Goal: Information Seeking & Learning: Learn about a topic

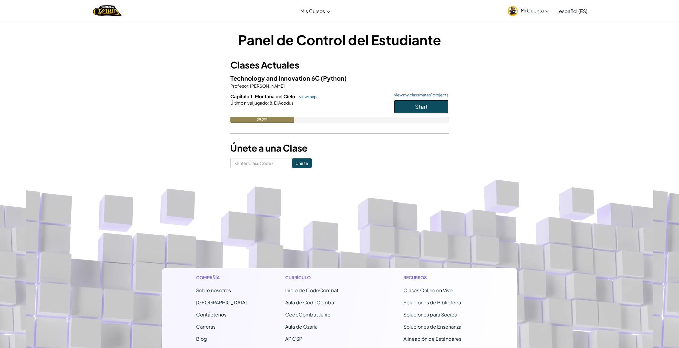
click at [419, 108] on span "Start" at bounding box center [421, 106] width 13 height 7
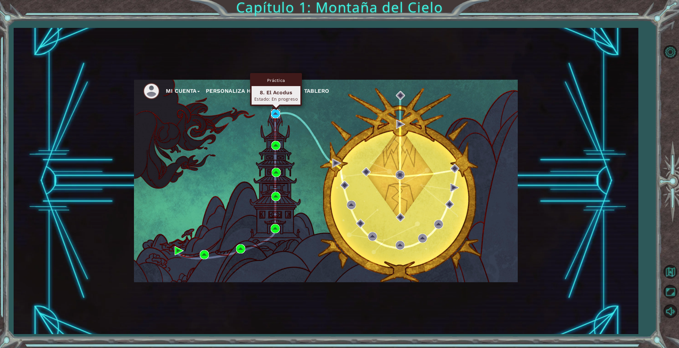
click at [276, 116] on img at bounding box center [275, 113] width 9 height 9
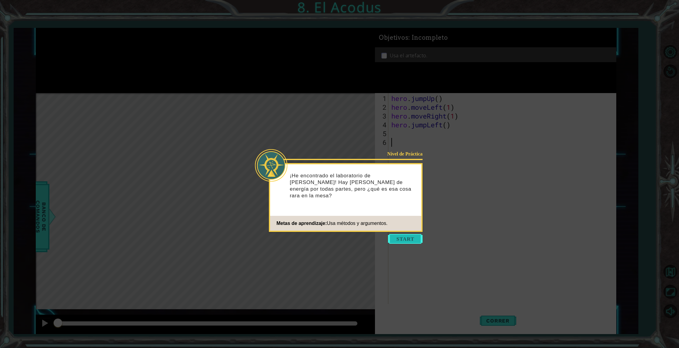
click at [418, 239] on button "Start" at bounding box center [405, 239] width 35 height 10
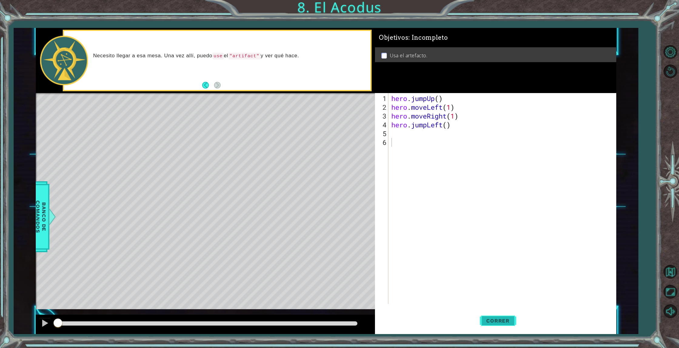
click at [498, 317] on button "Correr" at bounding box center [498, 321] width 36 height 24
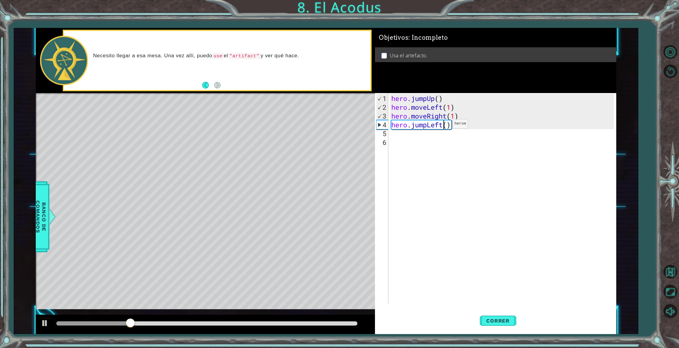
click at [443, 126] on div "hero . jumpUp ( ) hero . moveLeft ( 1 ) hero . moveRight ( 1 ) hero . jumpLeft …" at bounding box center [503, 208] width 227 height 228
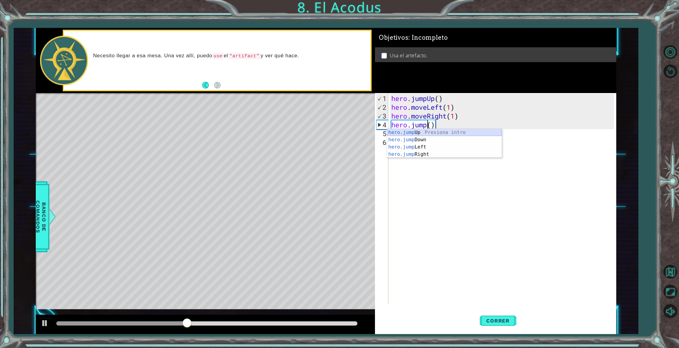
click at [432, 131] on div "hero.jump Up Presiona intro hero.jump Down Presiona intro hero.jump Left Presio…" at bounding box center [444, 151] width 115 height 44
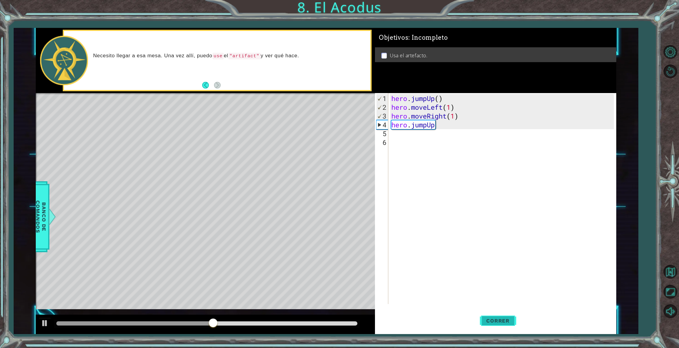
click at [498, 324] on button "Correr" at bounding box center [498, 321] width 36 height 24
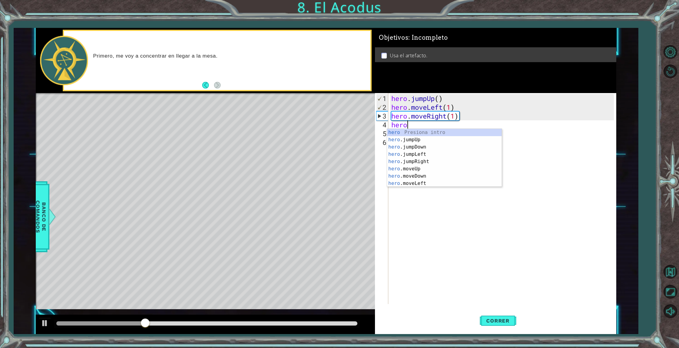
type textarea "h"
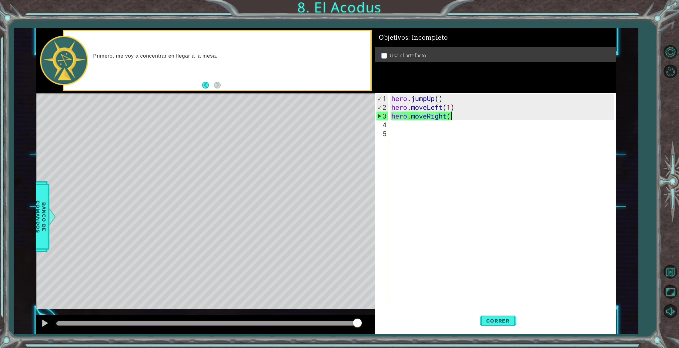
scroll to position [0, 2]
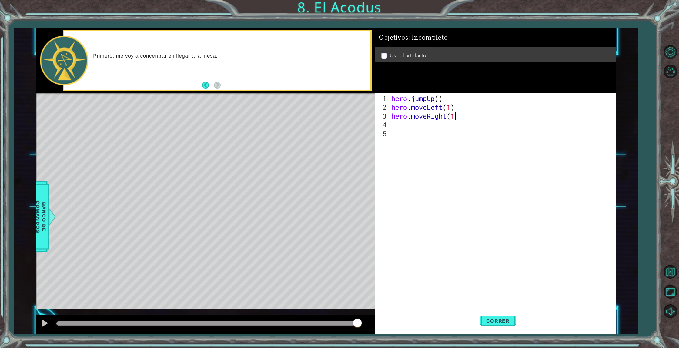
type textarea "hero.moveRight(1)"
click at [393, 125] on div "hero . jumpUp ( ) hero . moveLeft ( 1 ) hero . moveRight ( 1 )" at bounding box center [503, 208] width 227 height 228
drag, startPoint x: 465, startPoint y: 187, endPoint x: 469, endPoint y: 213, distance: 26.3
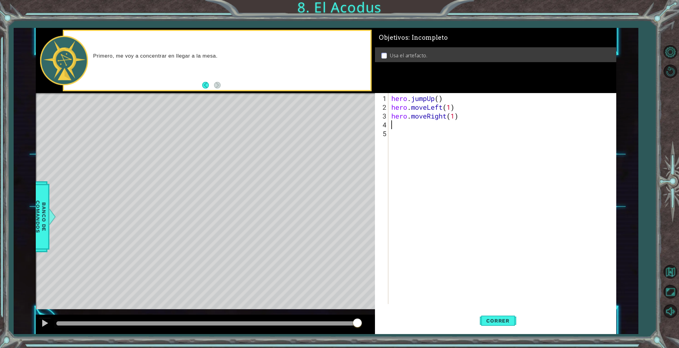
click at [467, 193] on div "hero . jumpUp ( ) hero . moveLeft ( 1 ) hero . moveRight ( 1 )" at bounding box center [503, 208] width 227 height 228
click at [501, 322] on span "Correr" at bounding box center [497, 321] width 35 height 6
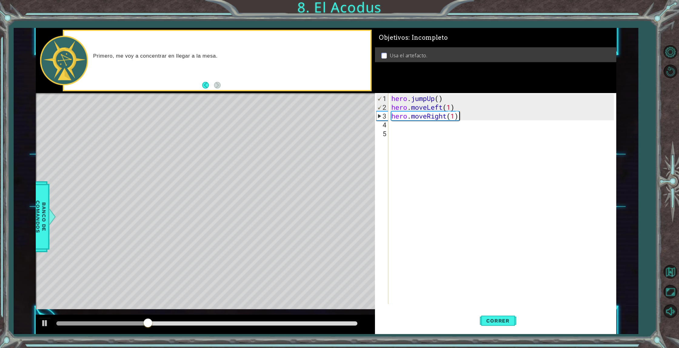
click at [458, 115] on div "hero . jumpUp ( ) hero . moveLeft ( 1 ) hero . moveRight ( 1 )" at bounding box center [503, 208] width 227 height 228
type textarea "hero.moveRight(1)"
drag, startPoint x: 458, startPoint y: 115, endPoint x: 391, endPoint y: 115, distance: 67.3
click at [392, 115] on div "hero . jumpUp ( ) hero . moveLeft ( 1 ) hero . moveRight ( 1 )" at bounding box center [503, 208] width 227 height 228
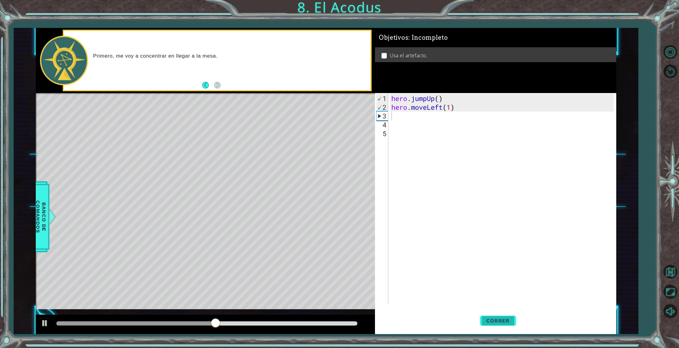
click at [504, 324] on button "Correr" at bounding box center [498, 321] width 36 height 24
type textarea "h"
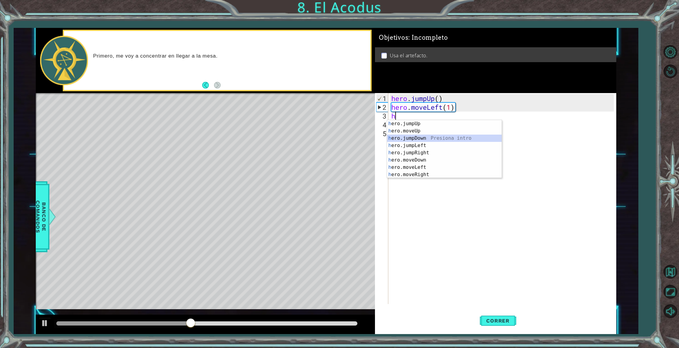
click at [461, 135] on div "h ero.jumpUp Presiona intro h ero.moveUp Presiona intro h ero.jumpDown Presiona…" at bounding box center [444, 156] width 115 height 73
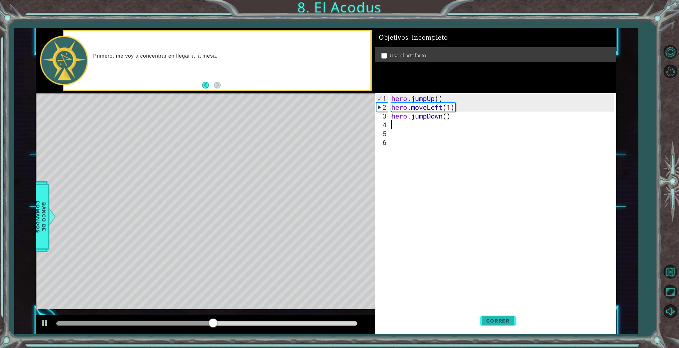
click at [501, 322] on span "Correr" at bounding box center [497, 321] width 35 height 6
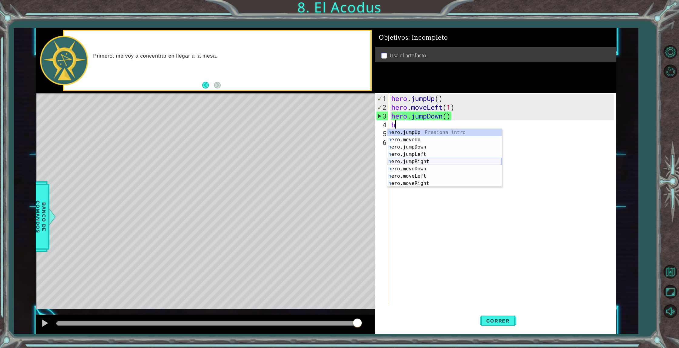
scroll to position [0, 0]
click at [444, 136] on div "h ero.jumpUp Presiona intro h ero.moveUp Presiona intro h ero.jumpDown Presiona…" at bounding box center [444, 164] width 115 height 73
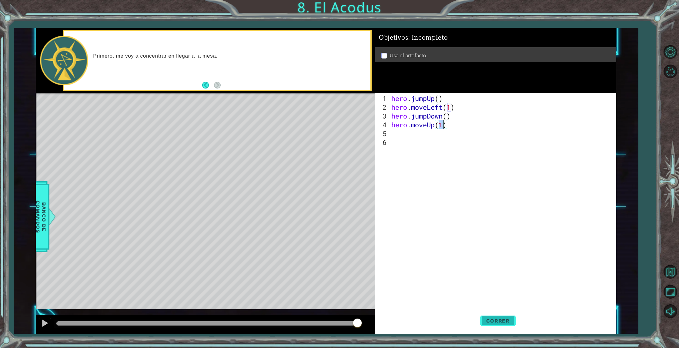
type textarea "hero.moveUp(1)"
click at [503, 319] on span "Correr" at bounding box center [497, 321] width 35 height 6
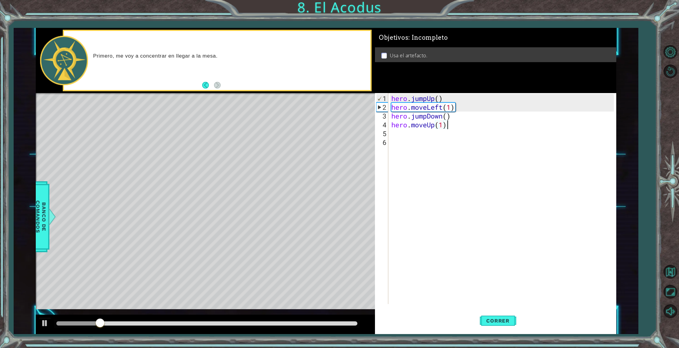
click at [519, 128] on div "hero . jumpUp ( ) hero . moveLeft ( 1 ) hero . jumpDown ( ) hero . moveUp ( 1 )" at bounding box center [503, 208] width 227 height 228
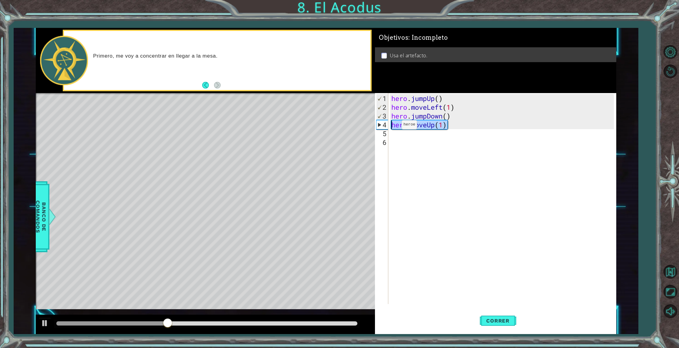
drag, startPoint x: 454, startPoint y: 125, endPoint x: 392, endPoint y: 127, distance: 61.9
click at [392, 127] on div "hero . jumpUp ( ) hero . moveLeft ( 1 ) hero . jumpDown ( ) hero . moveUp ( 1 )" at bounding box center [503, 208] width 227 height 228
type textarea "h"
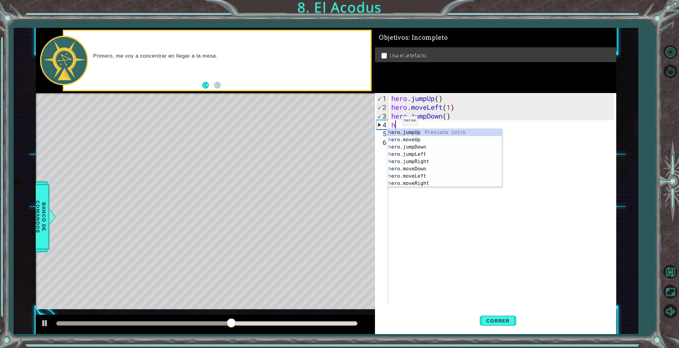
scroll to position [0, 0]
click at [423, 132] on div "h ero.jumpUp Presiona intro h ero.moveUp Presiona intro h ero.jumpDown Presiona…" at bounding box center [444, 165] width 115 height 73
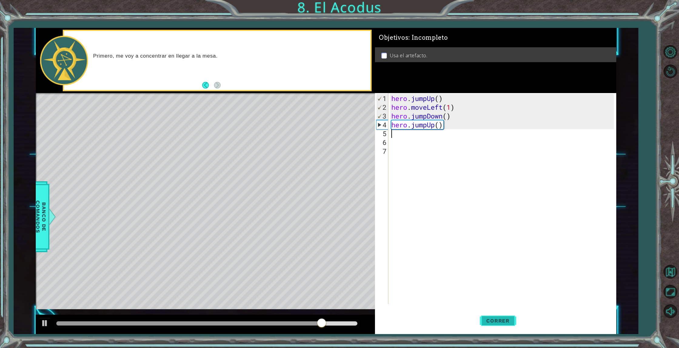
click at [487, 323] on span "Correr" at bounding box center [497, 321] width 35 height 6
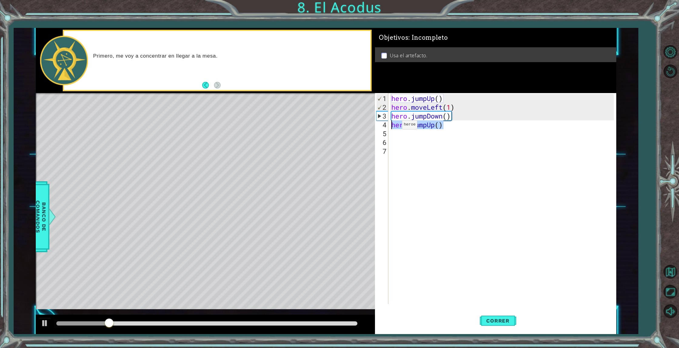
drag, startPoint x: 440, startPoint y: 126, endPoint x: 392, endPoint y: 127, distance: 47.9
click at [392, 127] on div "hero . jumpUp ( ) hero . moveLeft ( 1 ) hero . jumpDown ( ) hero . jumpUp ( )" at bounding box center [503, 208] width 227 height 228
type textarea "hero.jumpUp()"
click at [399, 127] on div "hero . jumpUp ( ) hero . moveLeft ( 1 ) hero . jumpDown ( )" at bounding box center [503, 208] width 227 height 228
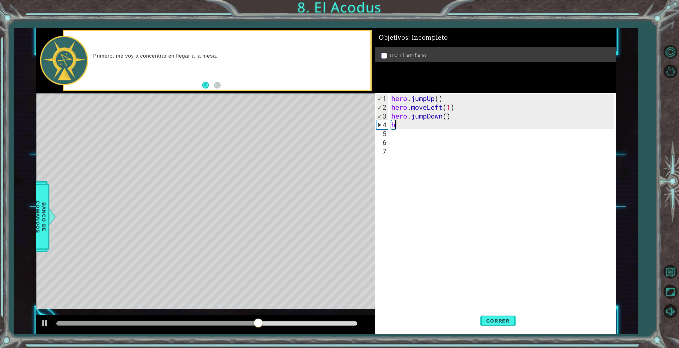
type textarea "he"
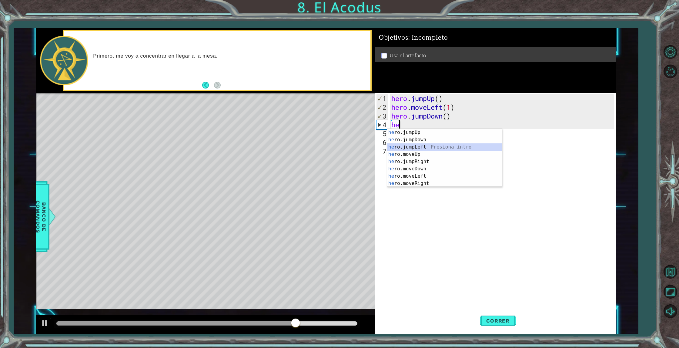
click at [402, 150] on div "he ro.jumpUp Presiona intro he ro.jumpDown Presiona intro he ro.jumpLeft Presio…" at bounding box center [444, 165] width 115 height 73
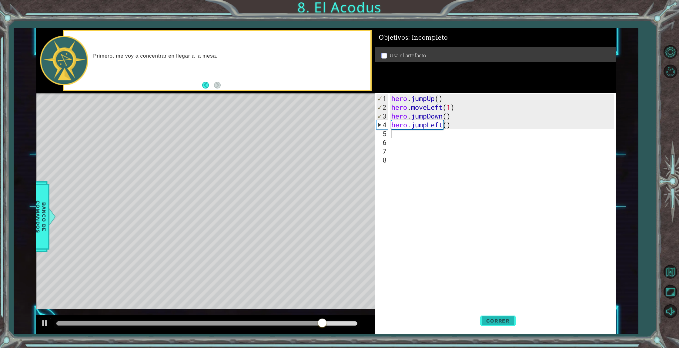
click at [491, 325] on button "Correr" at bounding box center [498, 321] width 36 height 24
click at [397, 137] on div "hero . jumpUp ( ) hero . moveLeft ( 1 ) hero . jumpDown ( ) hero . jumpLeft ( )" at bounding box center [503, 208] width 227 height 228
type textarea "h"
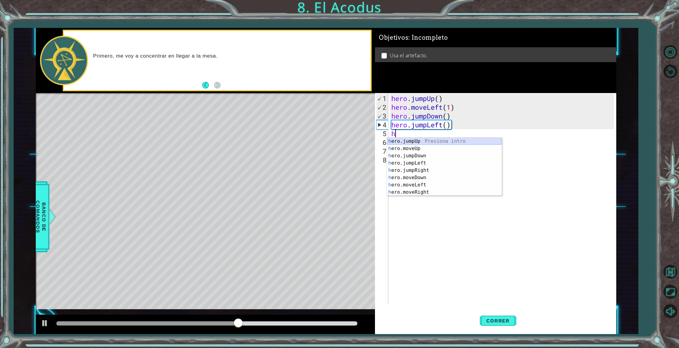
click at [415, 141] on div "h ero.jumpUp Presiona intro h ero.moveUp Presiona intro h ero.jumpDown Presiona…" at bounding box center [444, 174] width 115 height 73
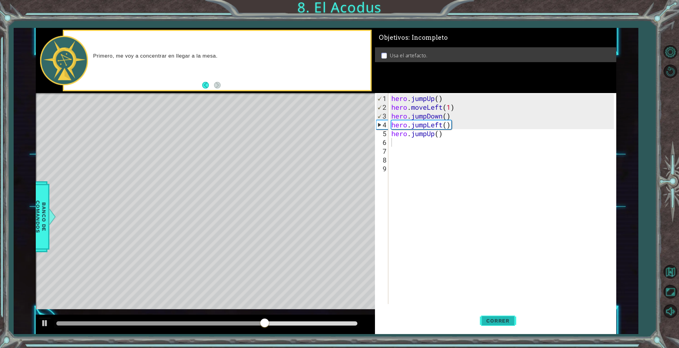
click at [491, 324] on button "Correr" at bounding box center [498, 321] width 36 height 24
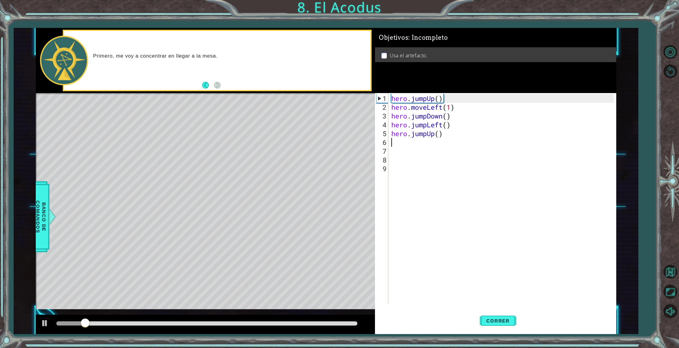
drag, startPoint x: 402, startPoint y: 141, endPoint x: 407, endPoint y: 141, distance: 5.2
click at [402, 141] on div "hero . jumpUp ( ) hero . moveLeft ( 1 ) hero . jumpDown ( ) hero . jumpLeft ( )…" at bounding box center [503, 208] width 227 height 228
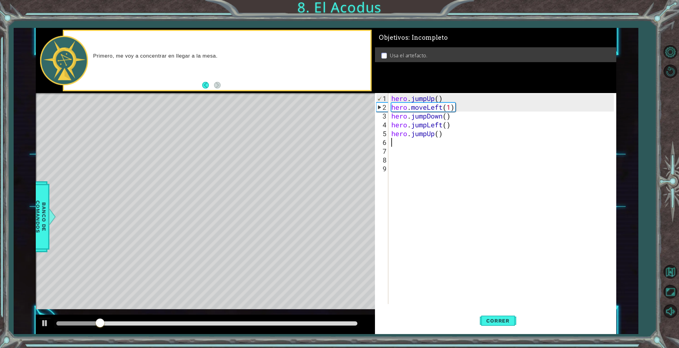
click at [395, 144] on div "hero . jumpUp ( ) hero . moveLeft ( 1 ) hero . jumpDown ( ) hero . jumpLeft ( )…" at bounding box center [503, 208] width 227 height 228
click at [390, 146] on div "hero . jumpUp ( ) hero . moveLeft ( 1 ) hero . jumpDown ( ) hero . jumpLeft ( )…" at bounding box center [503, 208] width 227 height 228
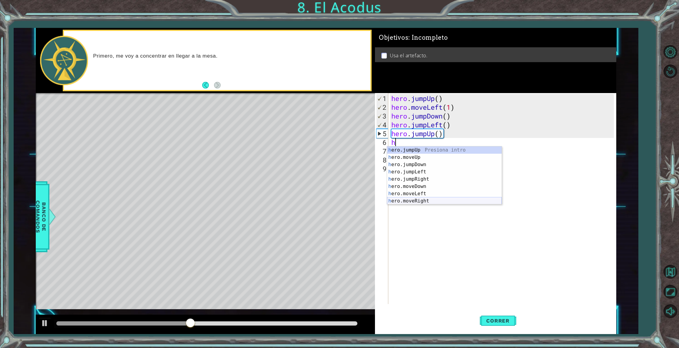
click at [418, 204] on div "h ero.jumpUp Presiona intro h ero.moveUp Presiona intro h ero.jumpDown Presiona…" at bounding box center [444, 182] width 115 height 73
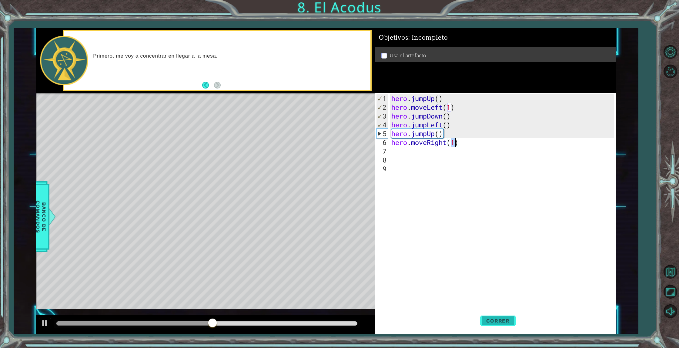
click at [493, 326] on button "Correr" at bounding box center [498, 321] width 36 height 24
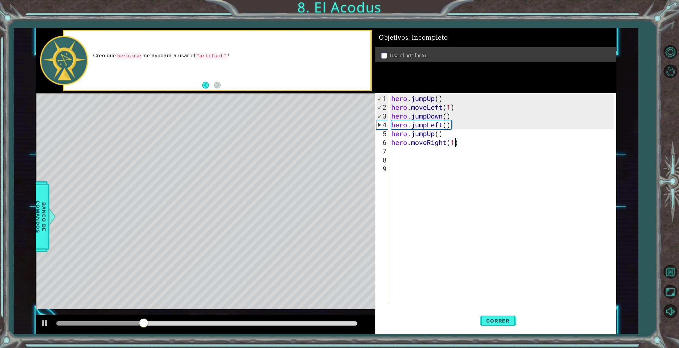
type textarea "hero.moveRight()"
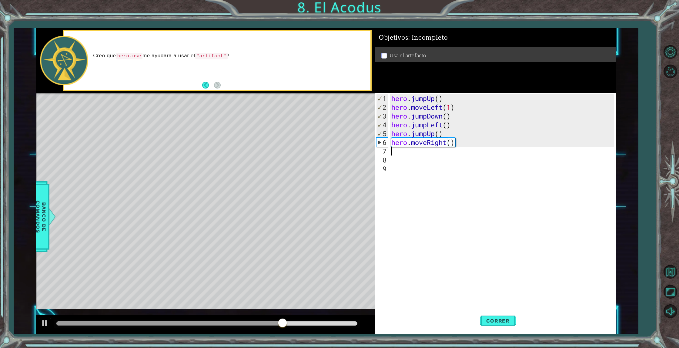
click at [392, 152] on div "hero . jumpUp ( ) hero . moveLeft ( 1 ) hero . jumpDown ( ) hero . jumpLeft ( )…" at bounding box center [503, 208] width 227 height 228
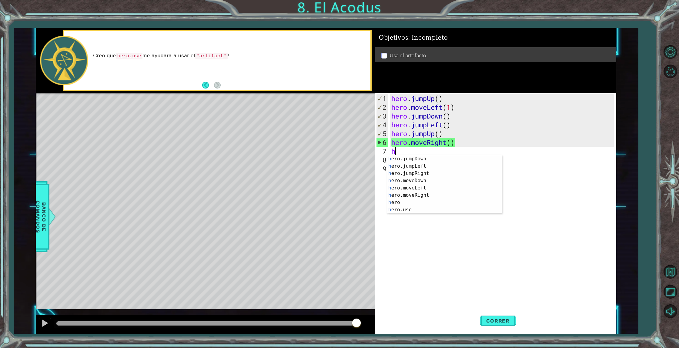
scroll to position [15, 0]
click at [429, 210] on div "h ero.jumpDown Presiona intro h ero.jumpLeft Presiona intro h ero.jumpRight Pre…" at bounding box center [444, 191] width 115 height 73
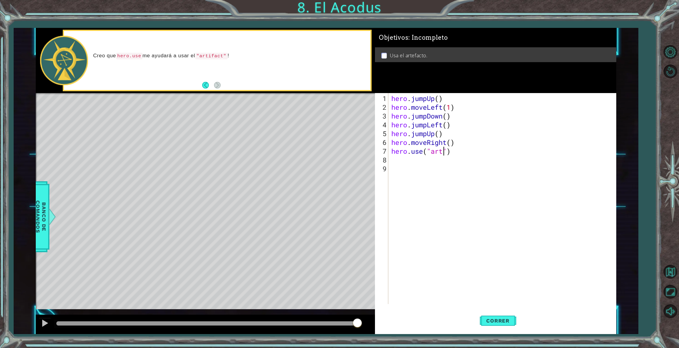
scroll to position [0, 2]
type textarea "hero.use("artifact")"
click at [503, 325] on button "Correr" at bounding box center [498, 321] width 36 height 24
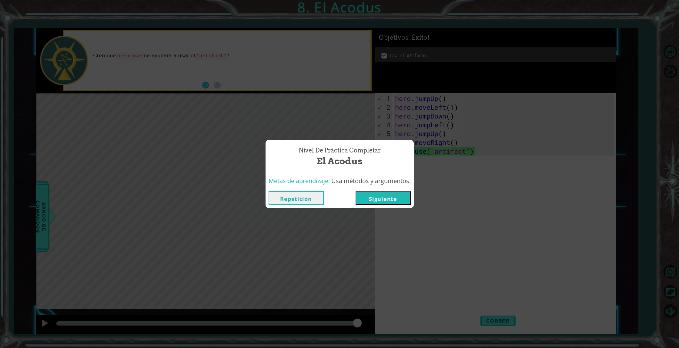
click at [405, 201] on button "Siguiente" at bounding box center [382, 198] width 55 height 14
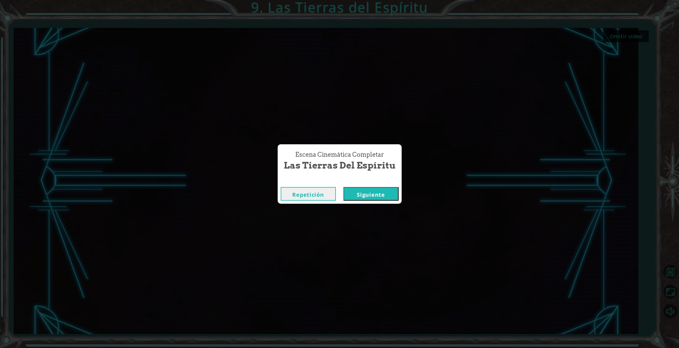
click at [311, 195] on button "Repetición" at bounding box center [308, 194] width 55 height 14
click at [385, 194] on button "Siguiente" at bounding box center [370, 194] width 55 height 14
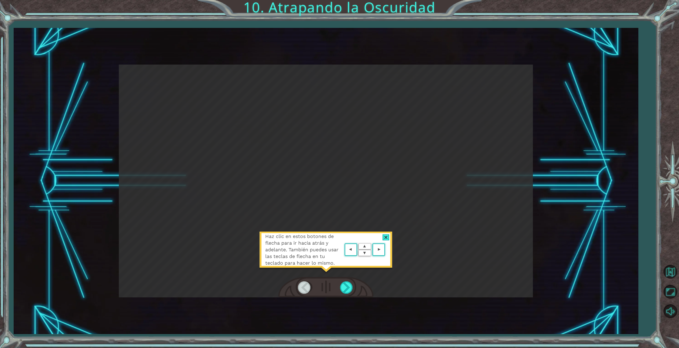
click at [386, 250] on area at bounding box center [386, 250] width 0 height 0
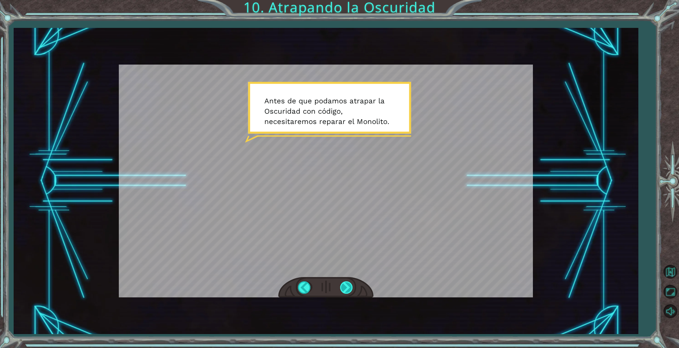
click at [344, 289] on div at bounding box center [347, 287] width 14 height 12
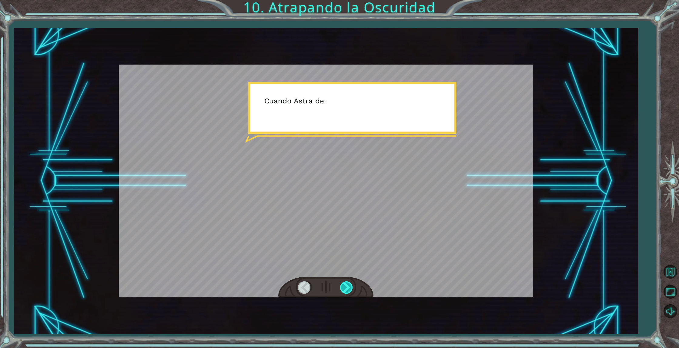
click at [344, 289] on div at bounding box center [347, 287] width 14 height 12
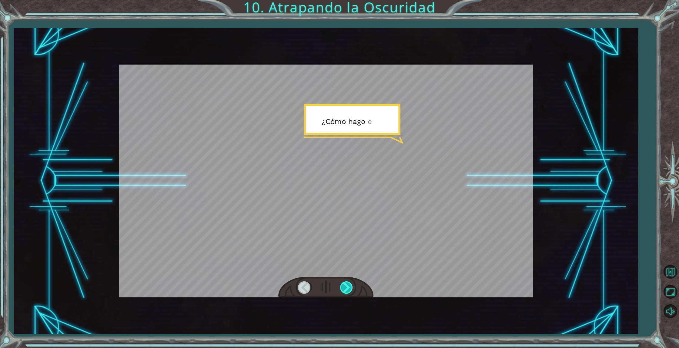
click at [344, 289] on div at bounding box center [347, 287] width 14 height 12
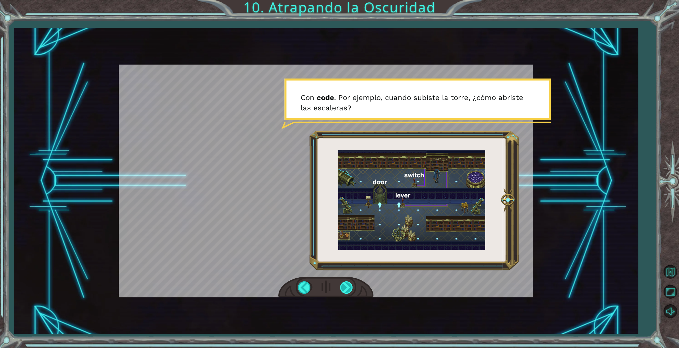
click at [345, 287] on div at bounding box center [347, 287] width 14 height 12
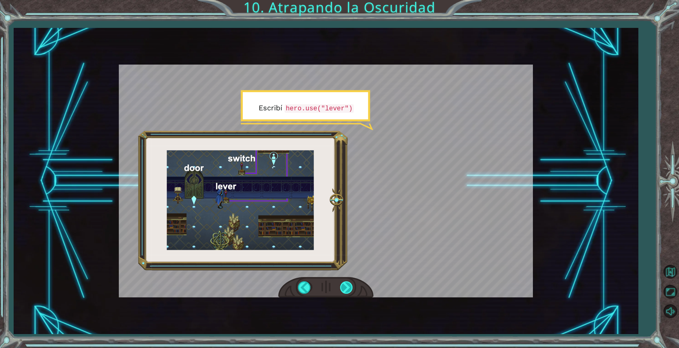
click at [343, 287] on div at bounding box center [347, 287] width 14 height 12
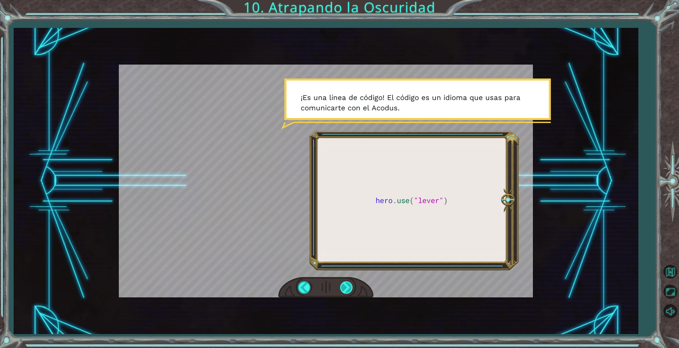
click at [345, 287] on div at bounding box center [347, 287] width 14 height 12
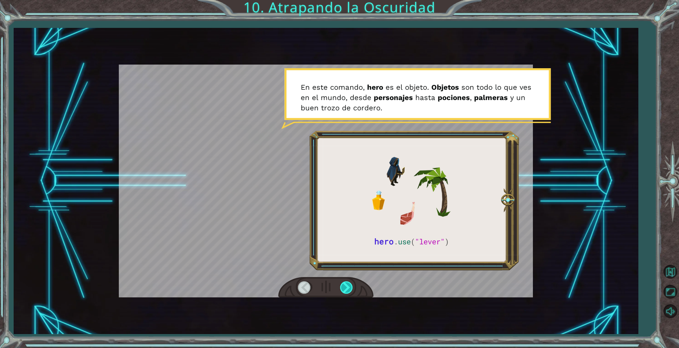
click at [345, 287] on div at bounding box center [347, 287] width 14 height 12
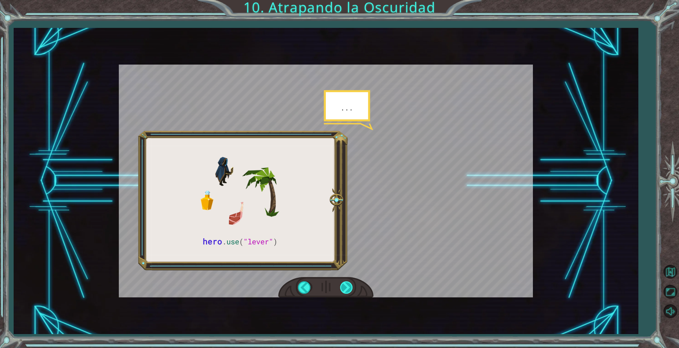
click at [345, 287] on div at bounding box center [347, 287] width 14 height 12
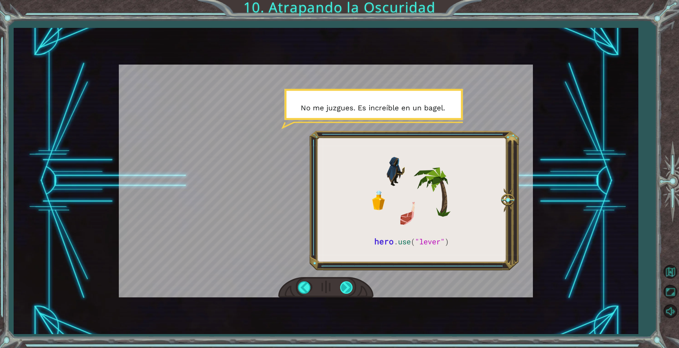
click at [345, 287] on div at bounding box center [347, 287] width 14 height 12
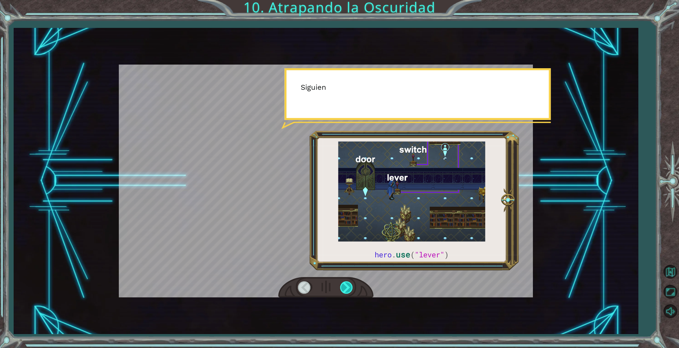
click at [345, 287] on div at bounding box center [347, 287] width 14 height 12
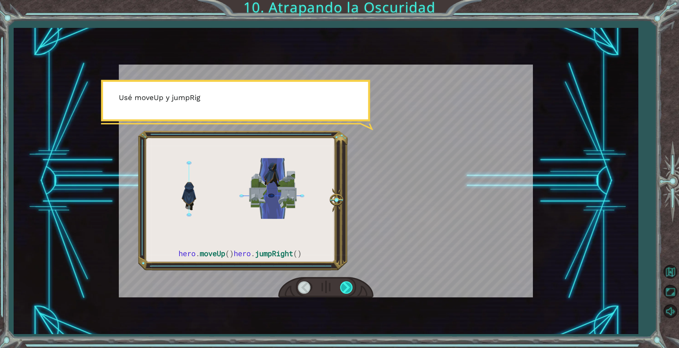
click at [345, 287] on div at bounding box center [347, 287] width 14 height 12
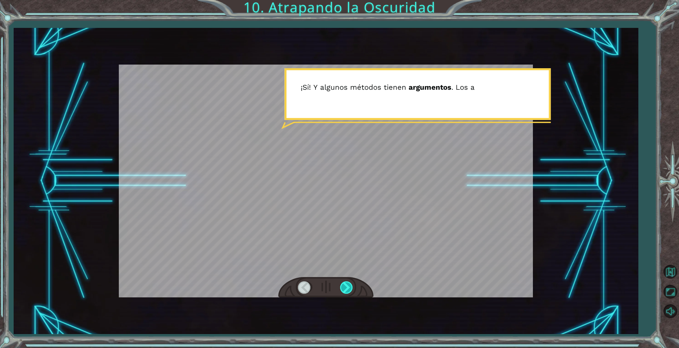
click at [345, 287] on div at bounding box center [347, 287] width 14 height 12
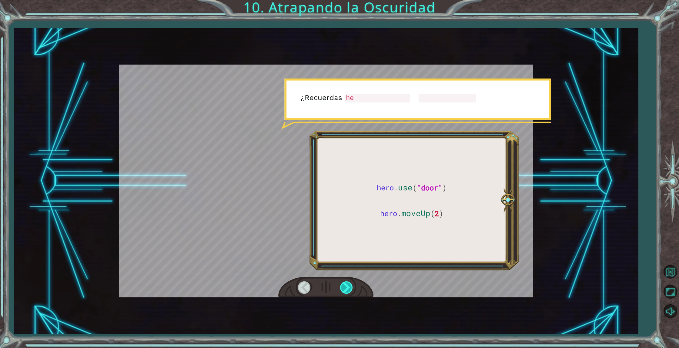
click at [345, 287] on div at bounding box center [347, 287] width 14 height 12
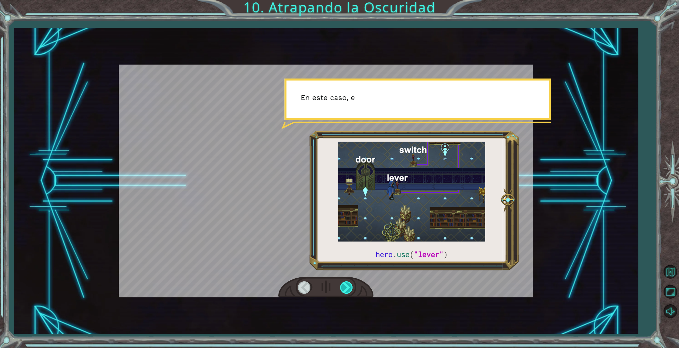
click at [345, 287] on div at bounding box center [347, 287] width 14 height 12
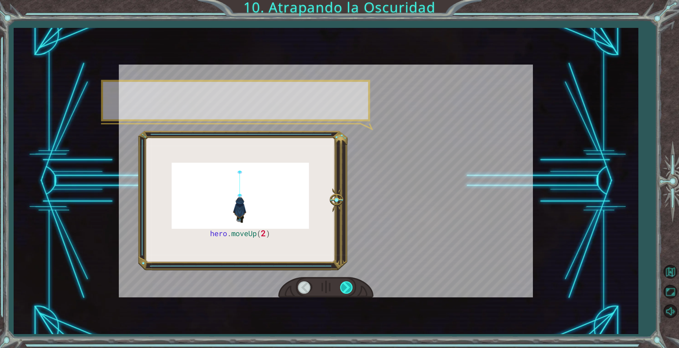
click at [345, 287] on div at bounding box center [347, 287] width 14 height 12
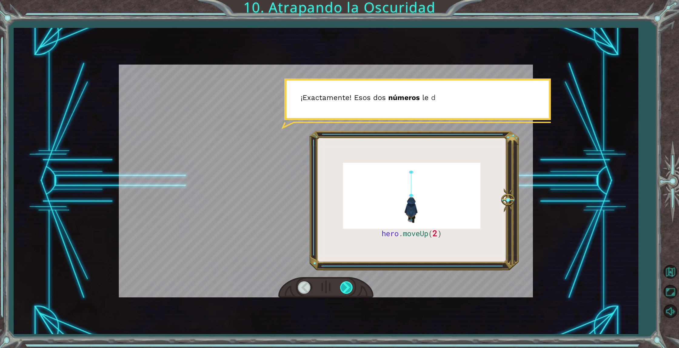
click at [345, 287] on div at bounding box center [347, 287] width 14 height 12
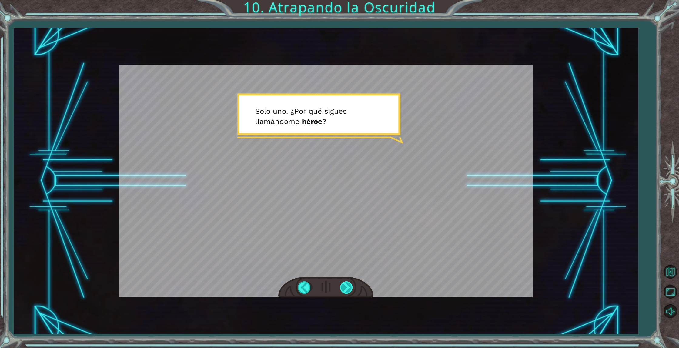
click at [345, 287] on div at bounding box center [347, 287] width 14 height 12
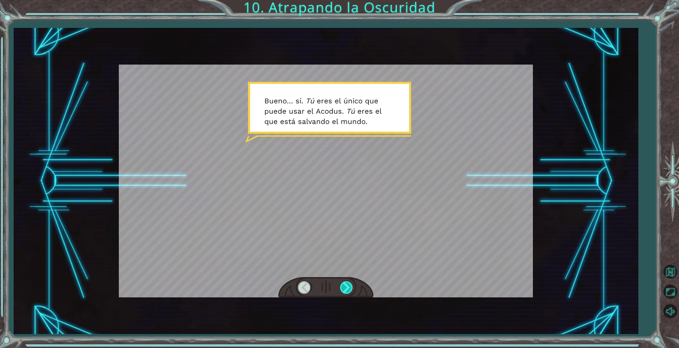
click at [343, 287] on div at bounding box center [347, 287] width 14 height 12
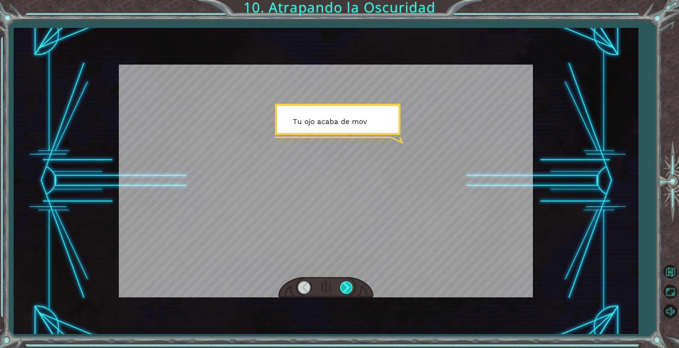
click at [343, 287] on div at bounding box center [347, 287] width 14 height 12
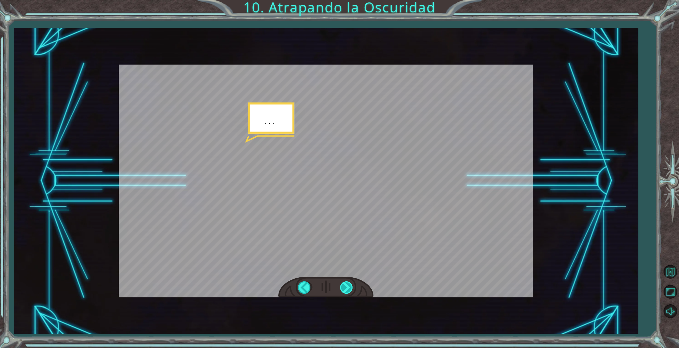
click at [343, 287] on div at bounding box center [347, 287] width 14 height 12
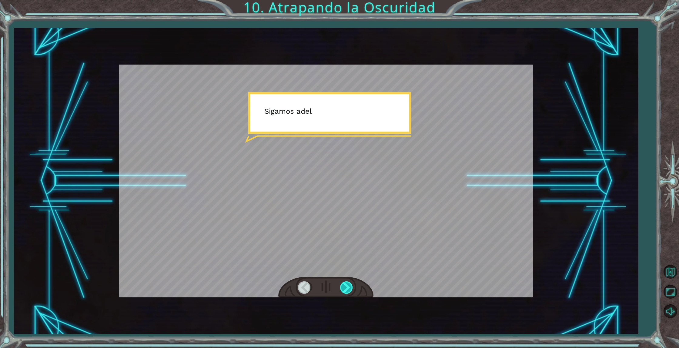
click at [343, 287] on div at bounding box center [347, 287] width 14 height 12
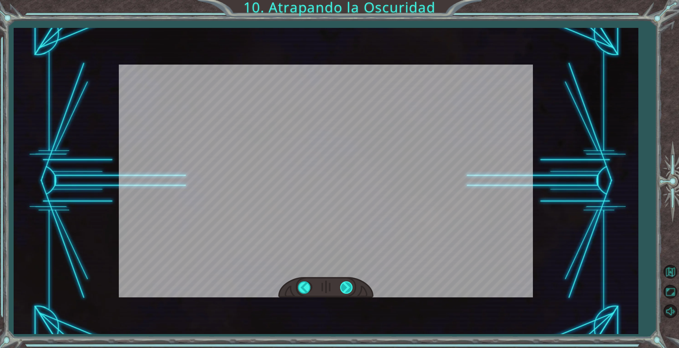
click at [343, 0] on div "hero . moveUp ( 2 ) A n t e s d e q u e p o d a m o s a t r a p a r l a O s c u…" at bounding box center [339, 0] width 679 height 0
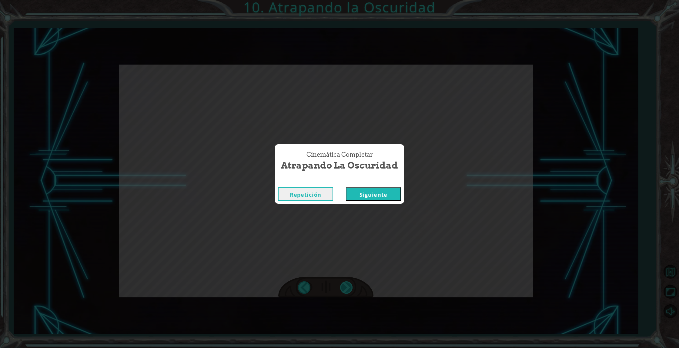
click at [343, 287] on div "Cinemática Completar Atrapando la Oscuridad Repetición [GEOGRAPHIC_DATA]" at bounding box center [339, 174] width 679 height 348
click at [368, 189] on button "Siguiente" at bounding box center [373, 194] width 55 height 14
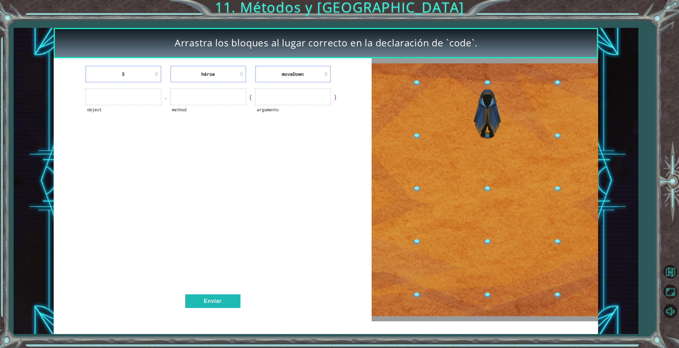
click at [133, 92] on ul at bounding box center [123, 96] width 76 height 17
click at [132, 94] on ul at bounding box center [123, 96] width 76 height 17
click at [236, 303] on button "Enviar" at bounding box center [212, 301] width 55 height 14
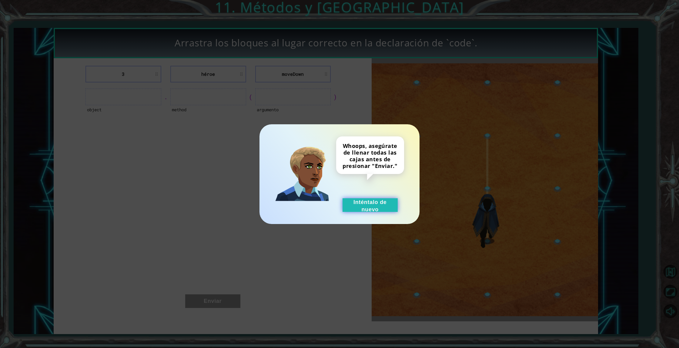
click at [359, 201] on button "Inténtalo de nuevo" at bounding box center [369, 205] width 55 height 14
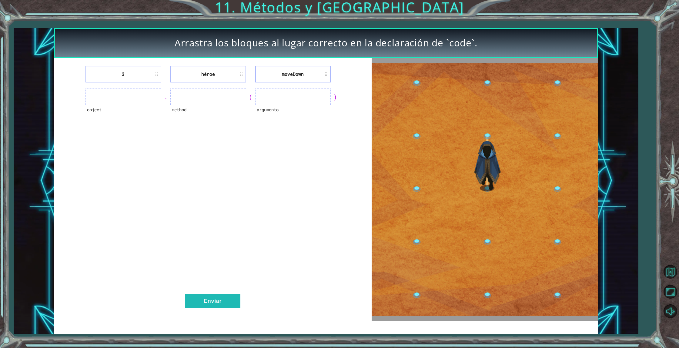
click at [496, 214] on img at bounding box center [485, 189] width 226 height 253
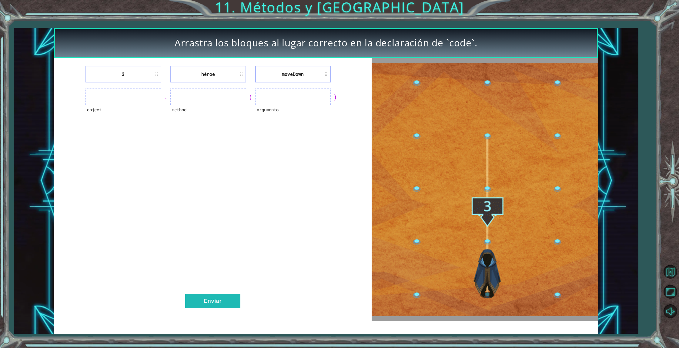
click at [495, 212] on img at bounding box center [485, 189] width 226 height 253
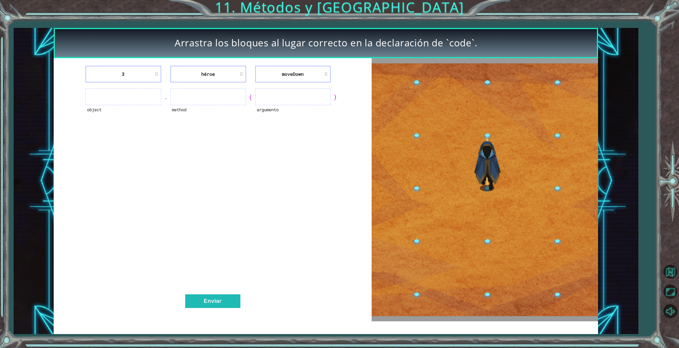
click at [492, 257] on img at bounding box center [485, 189] width 226 height 253
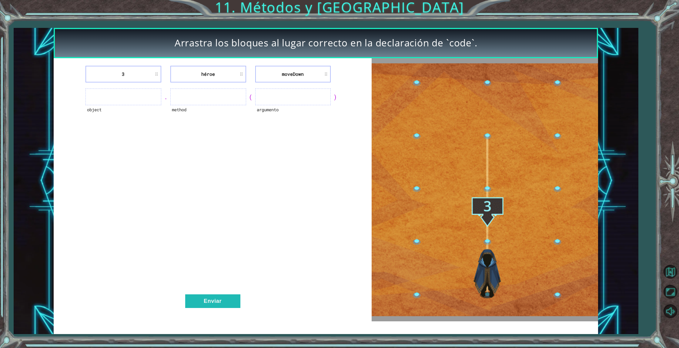
click at [493, 255] on img at bounding box center [485, 189] width 226 height 253
click at [110, 99] on ul at bounding box center [123, 96] width 76 height 17
click at [110, 100] on ul at bounding box center [123, 96] width 76 height 17
click at [111, 100] on ul at bounding box center [123, 96] width 76 height 17
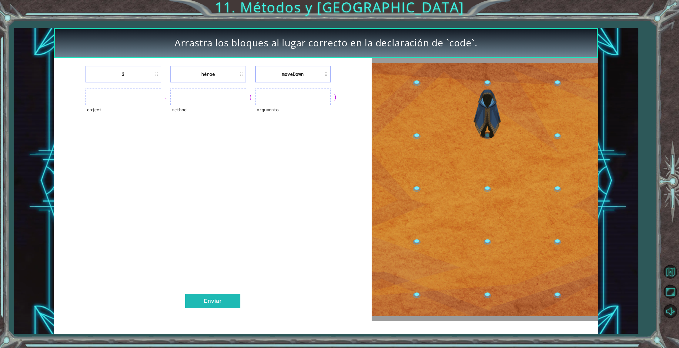
drag, startPoint x: 111, startPoint y: 100, endPoint x: 156, endPoint y: 119, distance: 49.3
click at [144, 105] on div "object" at bounding box center [123, 96] width 76 height 17
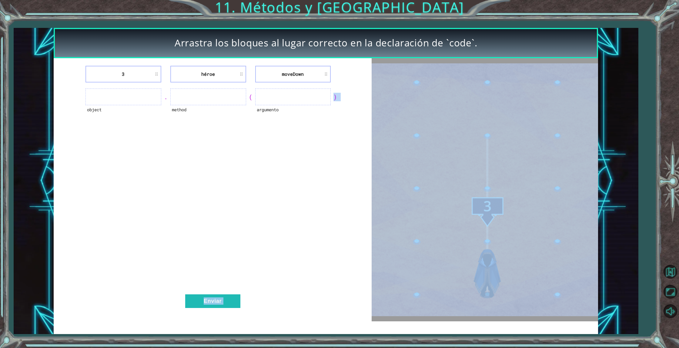
drag, startPoint x: 331, startPoint y: 171, endPoint x: 502, endPoint y: 274, distance: 199.9
click at [502, 275] on div "3 héroe [GEOGRAPHIC_DATA] object . method ( argumento ) Enviar" at bounding box center [326, 189] width 544 height 263
click at [464, 290] on img at bounding box center [485, 189] width 226 height 253
click at [485, 214] on img at bounding box center [485, 189] width 226 height 253
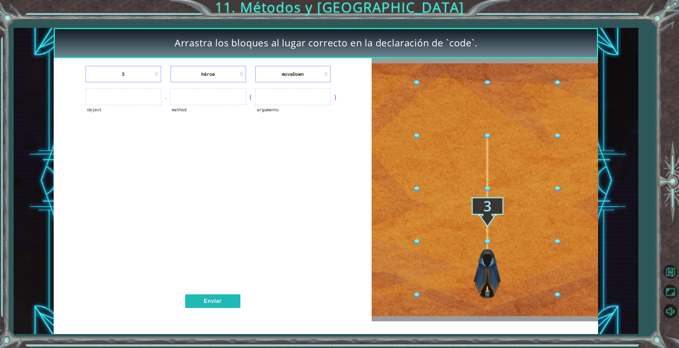
click at [147, 70] on li "3" at bounding box center [123, 74] width 76 height 17
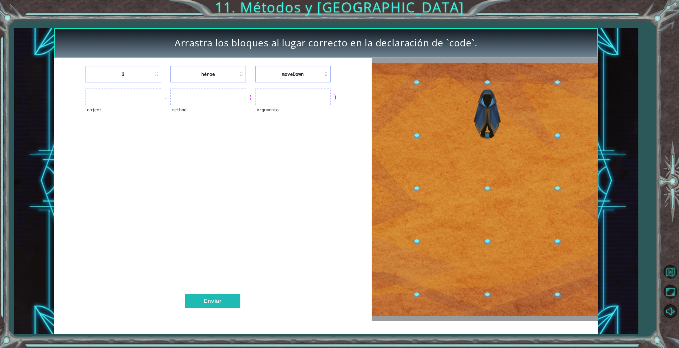
click at [144, 72] on li "3" at bounding box center [123, 74] width 76 height 17
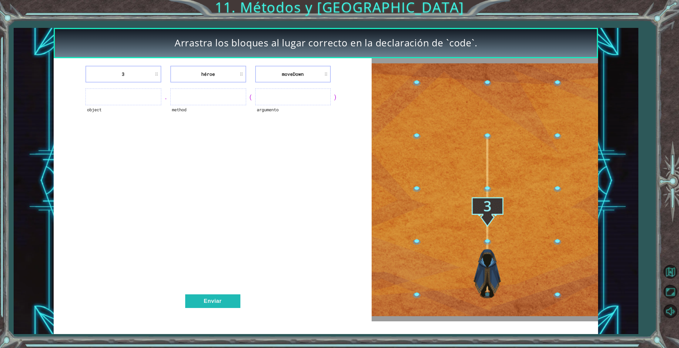
drag, startPoint x: 166, startPoint y: 73, endPoint x: 330, endPoint y: 85, distance: 165.0
click at [293, 83] on div "3 héroe [GEOGRAPHIC_DATA] object . method ( argumento ) Enviar" at bounding box center [213, 189] width 318 height 263
click at [297, 90] on ul at bounding box center [293, 96] width 76 height 17
click at [337, 97] on div ")" at bounding box center [335, 97] width 9 height 8
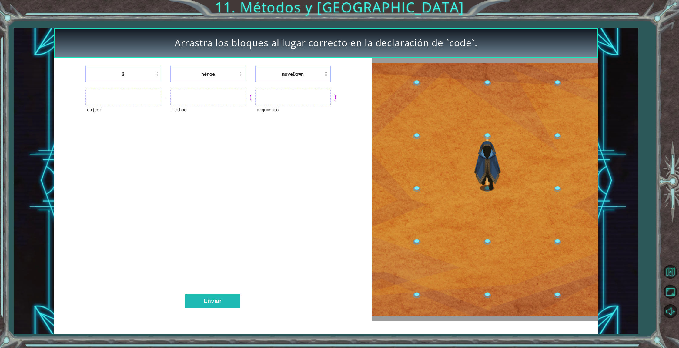
drag, startPoint x: 335, startPoint y: 97, endPoint x: 293, endPoint y: 97, distance: 42.4
click at [295, 97] on div "object . method ( argumento )" at bounding box center [212, 96] width 303 height 17
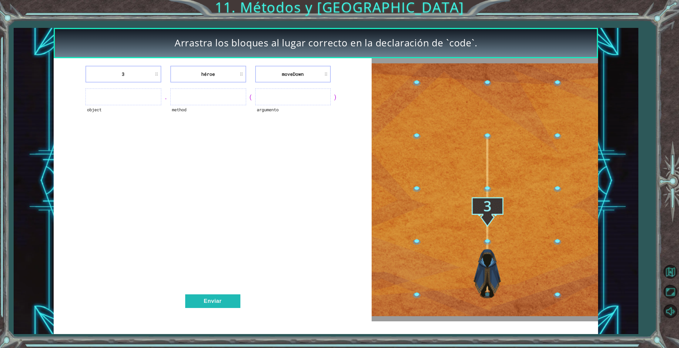
click at [285, 96] on ul at bounding box center [293, 96] width 76 height 17
drag, startPoint x: 276, startPoint y: 96, endPoint x: 265, endPoint y: 96, distance: 10.9
click at [273, 96] on ul at bounding box center [293, 96] width 76 height 17
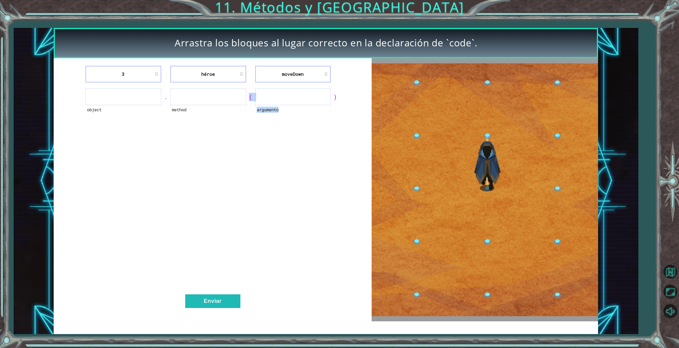
drag, startPoint x: 251, startPoint y: 96, endPoint x: 164, endPoint y: 85, distance: 88.0
click at [200, 91] on div "object . method ( argumento )" at bounding box center [212, 96] width 303 height 17
drag, startPoint x: 300, startPoint y: 74, endPoint x: 315, endPoint y: 77, distance: 14.7
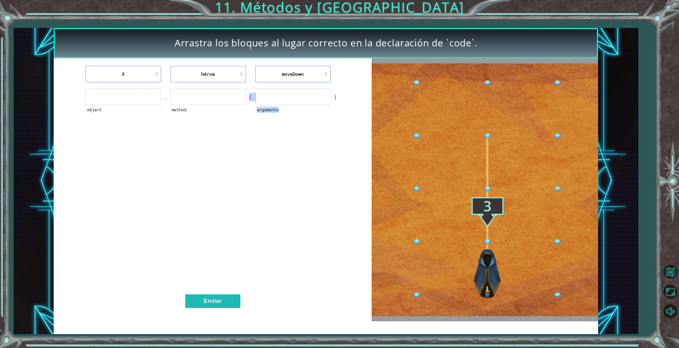
click at [305, 76] on div "3 héroe [GEOGRAPHIC_DATA] object . method ( argumento ) Enviar" at bounding box center [213, 189] width 318 height 263
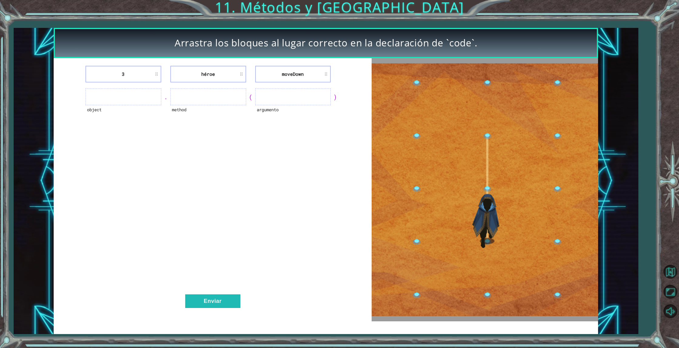
click at [314, 77] on li "moveDown" at bounding box center [293, 74] width 76 height 17
click at [315, 81] on li "moveDown" at bounding box center [293, 74] width 76 height 17
click at [317, 81] on li "moveDown" at bounding box center [293, 74] width 76 height 17
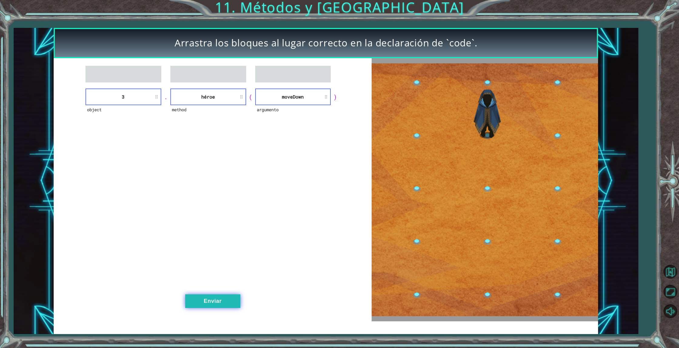
click at [217, 303] on button "Enviar" at bounding box center [212, 301] width 55 height 14
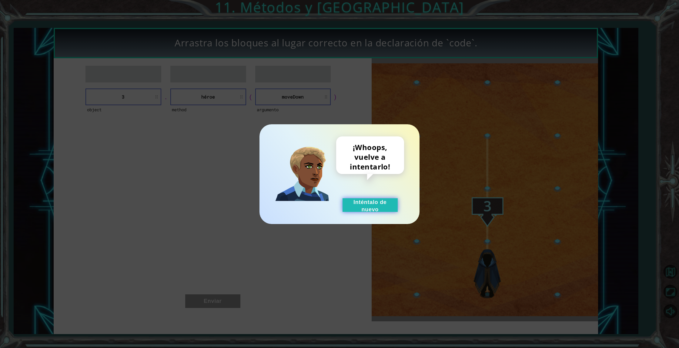
click at [387, 203] on button "Inténtalo de nuevo" at bounding box center [369, 205] width 55 height 14
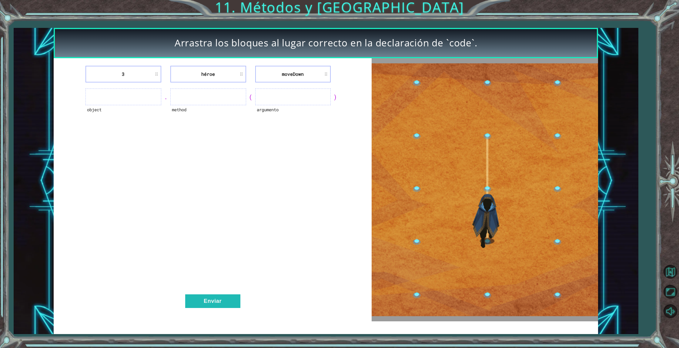
drag, startPoint x: 306, startPoint y: 102, endPoint x: 302, endPoint y: 98, distance: 5.4
click at [303, 99] on ul at bounding box center [293, 96] width 76 height 17
click at [302, 98] on ul at bounding box center [293, 96] width 76 height 17
drag, startPoint x: 300, startPoint y: 98, endPoint x: 302, endPoint y: 83, distance: 15.8
click at [300, 97] on ul at bounding box center [293, 96] width 76 height 17
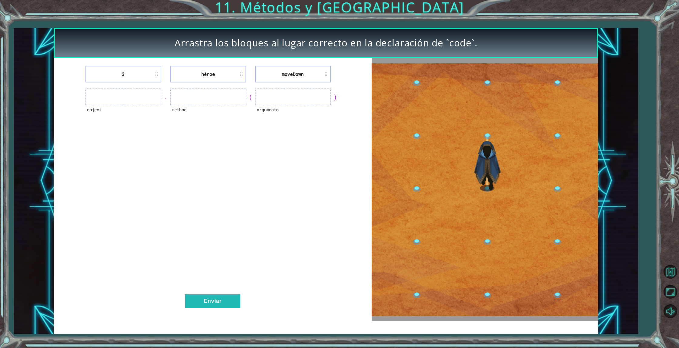
drag, startPoint x: 302, startPoint y: 83, endPoint x: 303, endPoint y: 78, distance: 5.5
click at [303, 78] on div "3 héroe [GEOGRAPHIC_DATA] object . method ( argumento ) Enviar" at bounding box center [213, 189] width 318 height 263
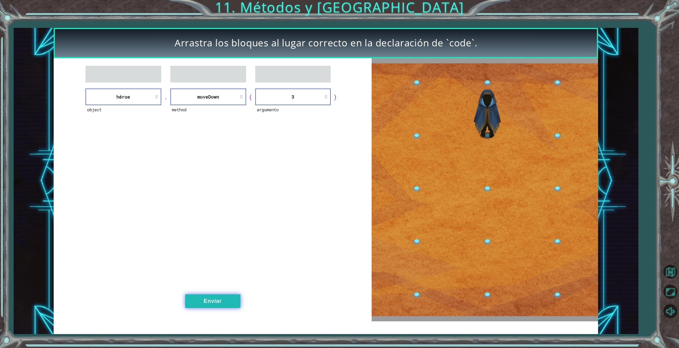
click at [220, 304] on button "Enviar" at bounding box center [212, 301] width 55 height 14
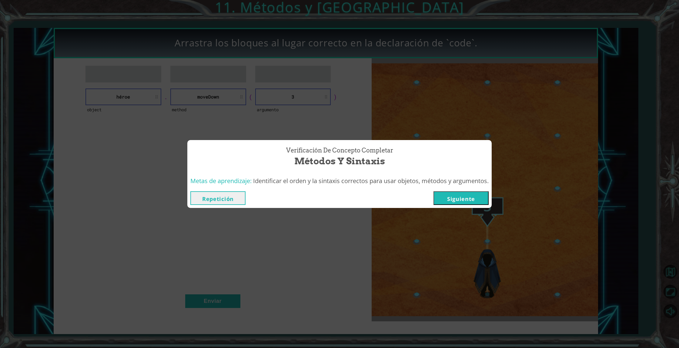
click at [471, 199] on button "Siguiente" at bounding box center [460, 198] width 55 height 14
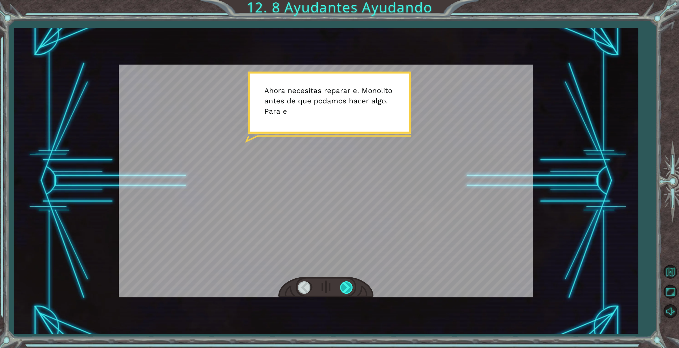
click at [352, 288] on div at bounding box center [347, 287] width 14 height 12
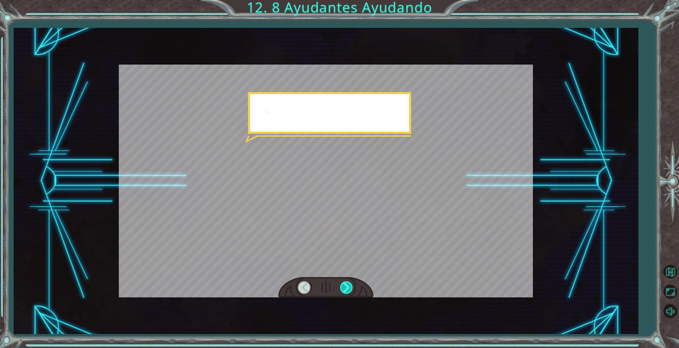
click at [351, 285] on div at bounding box center [347, 287] width 14 height 12
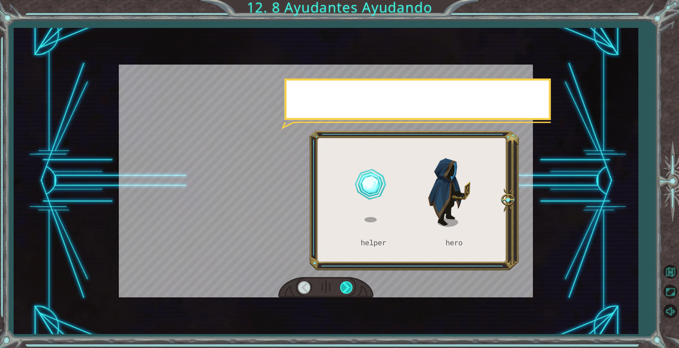
click at [351, 285] on div at bounding box center [347, 287] width 14 height 12
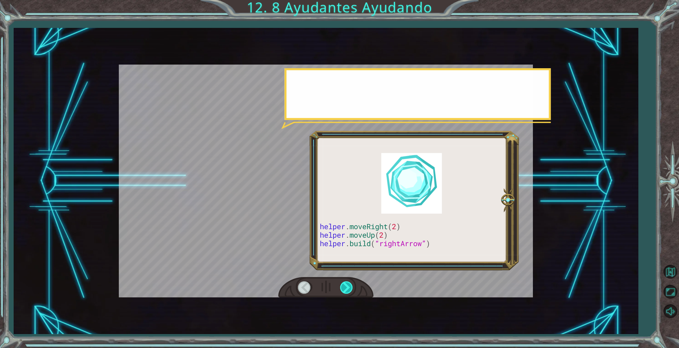
click at [351, 285] on div at bounding box center [347, 287] width 14 height 12
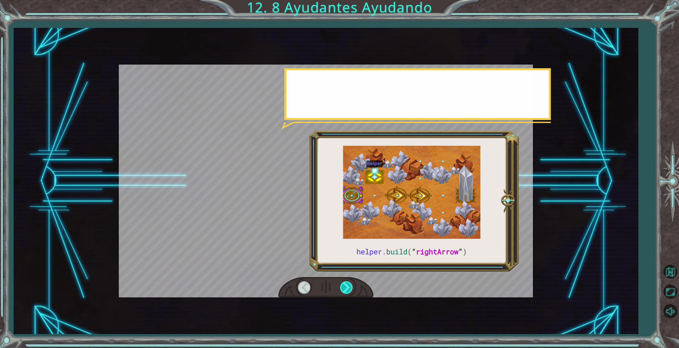
click at [351, 285] on div at bounding box center [347, 287] width 14 height 12
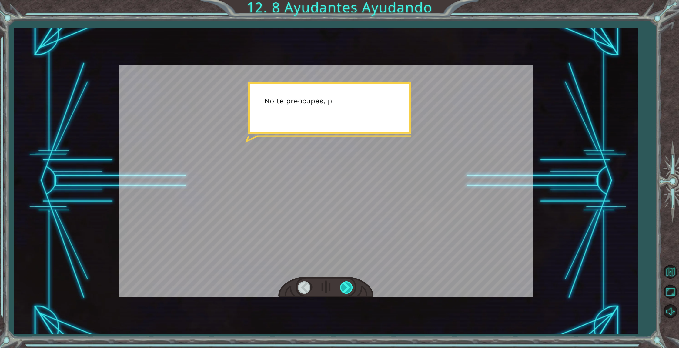
click at [351, 285] on div at bounding box center [347, 287] width 14 height 12
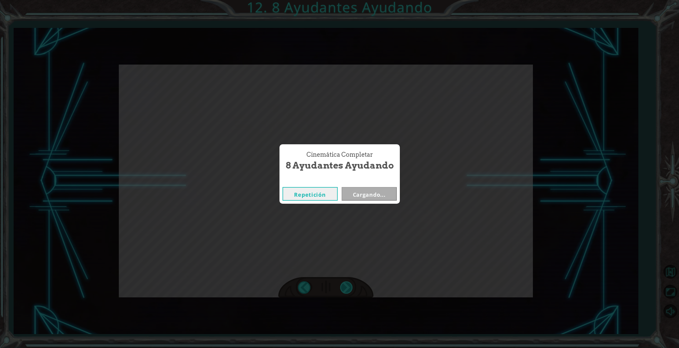
click at [351, 0] on div "helper . build ( “ rightArrow ” ) A h o r a n e c e s i t a s r e p a r a r e l…" at bounding box center [339, 0] width 679 height 0
click at [351, 285] on div "Cinemática Completar 8 Ayudantes Ayudando Repetición Cargando..." at bounding box center [339, 174] width 679 height 348
click at [382, 186] on div "Repetición [GEOGRAPHIC_DATA]" at bounding box center [339, 194] width 120 height 20
click at [381, 189] on button "Siguiente" at bounding box center [369, 194] width 55 height 14
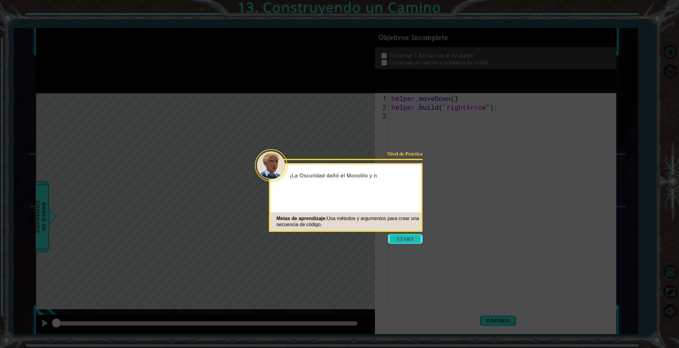
click at [412, 240] on button "Start" at bounding box center [405, 239] width 35 height 10
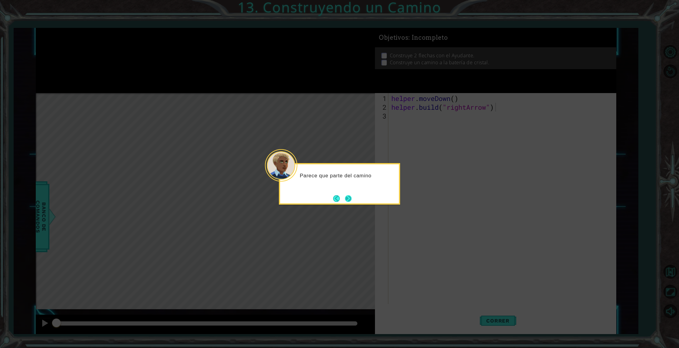
click at [350, 202] on button "Next" at bounding box center [348, 198] width 8 height 8
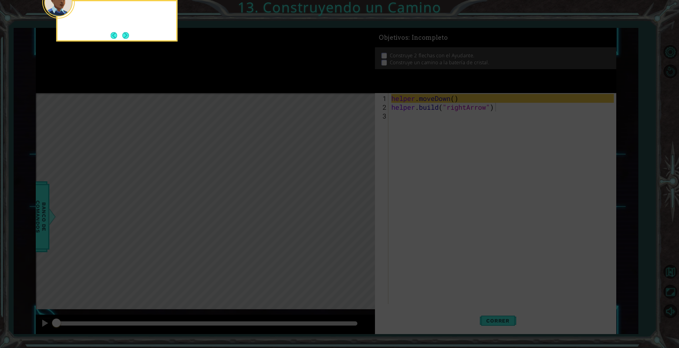
click at [350, 203] on icon at bounding box center [339, 51] width 679 height 591
click at [124, 37] on button "Next" at bounding box center [125, 35] width 9 height 9
click at [125, 37] on button "Next" at bounding box center [125, 35] width 11 height 11
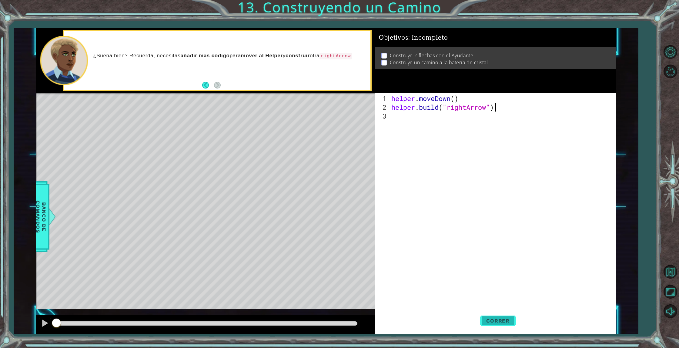
click at [504, 322] on span "Correr" at bounding box center [497, 321] width 35 height 6
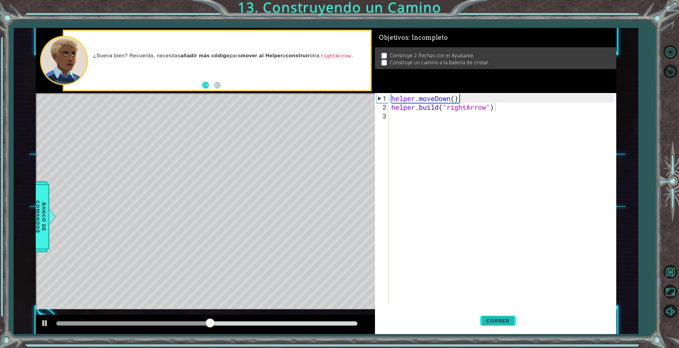
click at [507, 324] on button "Correr" at bounding box center [498, 321] width 36 height 24
click at [502, 323] on span "Correr" at bounding box center [497, 321] width 35 height 6
click at [502, 322] on span "Correr" at bounding box center [497, 321] width 35 height 6
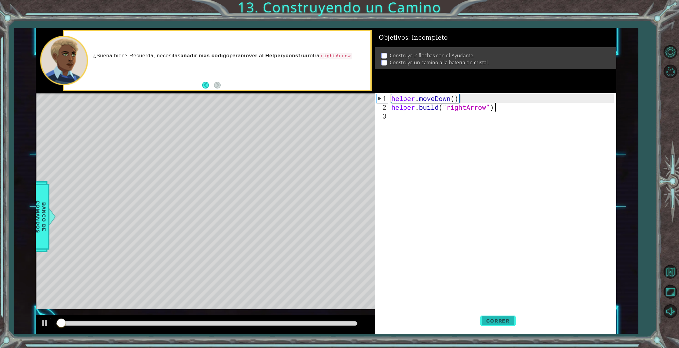
click at [502, 322] on span "Correr" at bounding box center [497, 321] width 35 height 6
click at [391, 116] on div "helper . moveDown ( ) helper . build ( "rightArrow" )" at bounding box center [503, 208] width 227 height 228
drag, startPoint x: 49, startPoint y: 222, endPoint x: 57, endPoint y: 220, distance: 7.8
click at [49, 222] on div at bounding box center [52, 217] width 8 height 18
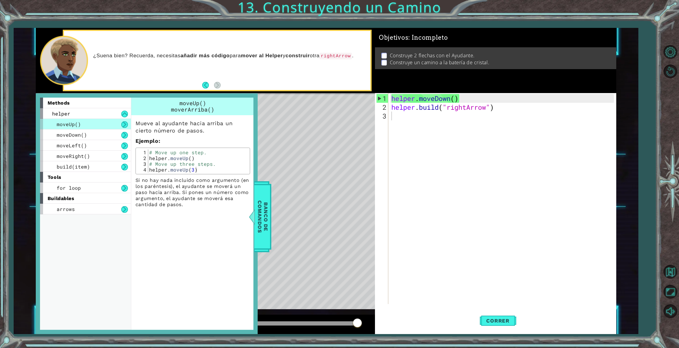
drag, startPoint x: 266, startPoint y: 213, endPoint x: 245, endPoint y: 213, distance: 21.5
click at [263, 213] on span "Banco de comandos" at bounding box center [263, 216] width 16 height 63
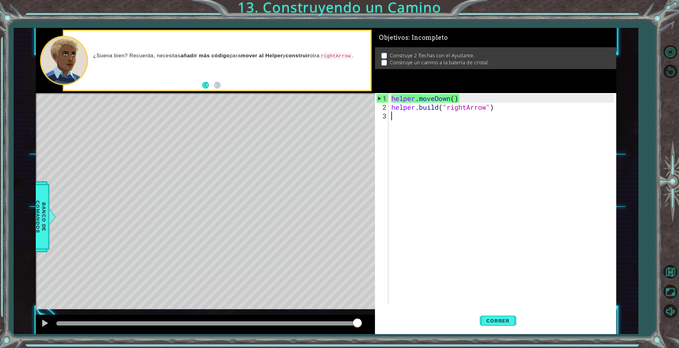
click at [412, 115] on div "helper . moveDown ( ) helper . build ( "rightArrow" )" at bounding box center [503, 208] width 227 height 228
type textarea "h"
click at [408, 121] on div "helper . moveDown ( ) helper . build ( "rightArrow" ) h" at bounding box center [503, 208] width 227 height 228
click at [401, 118] on div "helper . moveDown ( ) helper . build ( "rightArrow" ) h" at bounding box center [503, 208] width 227 height 228
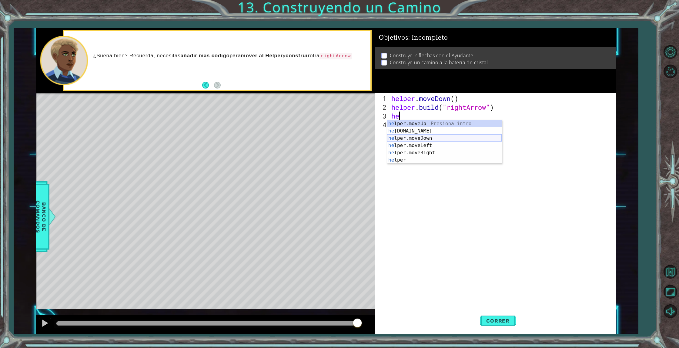
click at [406, 139] on div "he lper.moveUp Presiona intro he [DOMAIN_NAME] Presiona intro he lper.moveDown …" at bounding box center [444, 149] width 115 height 58
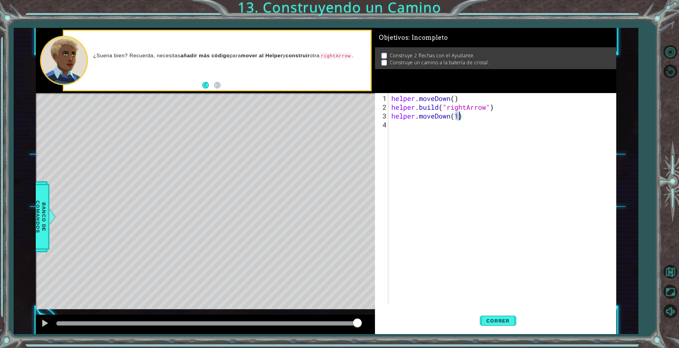
click at [454, 115] on div "helper . moveDown ( ) helper . build ( "rightArrow" ) helper . moveDown ( 1 )" at bounding box center [503, 208] width 227 height 228
drag, startPoint x: 452, startPoint y: 116, endPoint x: 433, endPoint y: 118, distance: 18.8
click at [433, 118] on div "helper . moveDown ( ) helper . build ( "rightArrow" ) helper . moveDown ( 1 )" at bounding box center [503, 208] width 227 height 228
click at [434, 122] on div "helper.move Up Presiona intro helper.move Down Presiona intro helper.move Left …" at bounding box center [444, 142] width 115 height 44
drag, startPoint x: 468, startPoint y: 117, endPoint x: 454, endPoint y: 118, distance: 14.3
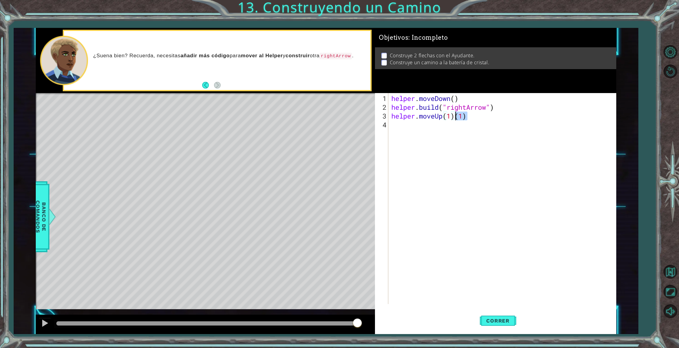
click at [454, 118] on div "helper . moveDown ( ) helper . build ( "rightArrow" ) helper . moveUp ( 1 ) ( 1…" at bounding box center [503, 208] width 227 height 228
click at [451, 118] on div "helper . moveDown ( ) helper . build ( "rightArrow" ) helper . moveUp ( 1 )" at bounding box center [503, 208] width 227 height 228
type textarea "helper.moveUp()"
click at [494, 318] on span "Correr" at bounding box center [497, 321] width 35 height 6
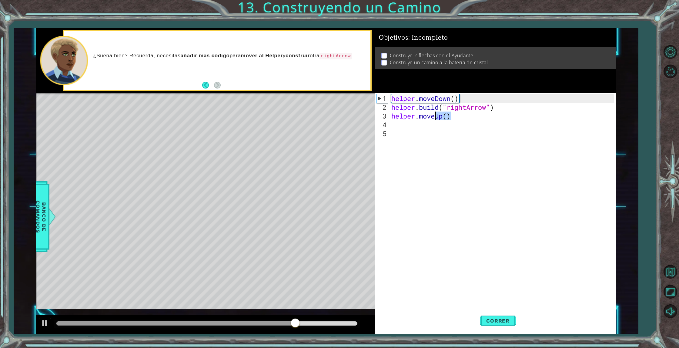
drag, startPoint x: 452, startPoint y: 118, endPoint x: 434, endPoint y: 118, distance: 17.3
click at [434, 118] on div "helper . moveDown ( ) helper . build ( "rightArrow" ) helper . moveUp ( )" at bounding box center [503, 208] width 227 height 228
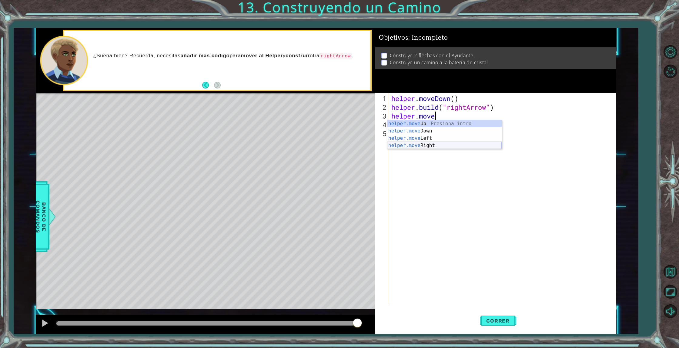
click at [435, 144] on div "helper.move Up Presiona intro helper.move Down Presiona intro helper.move Left …" at bounding box center [444, 142] width 115 height 44
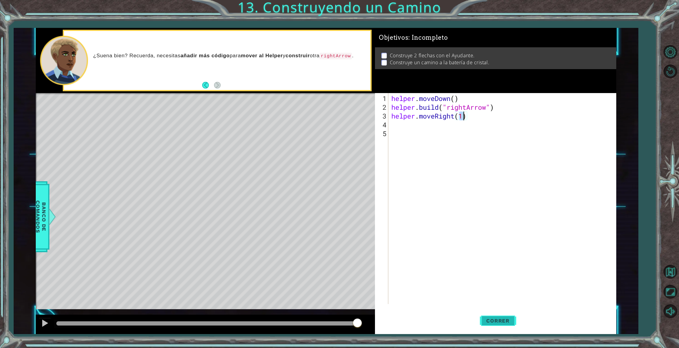
click at [494, 320] on span "Correr" at bounding box center [497, 321] width 35 height 6
type textarea "helper.moveRight(3)"
click at [504, 318] on span "Correr" at bounding box center [497, 321] width 35 height 6
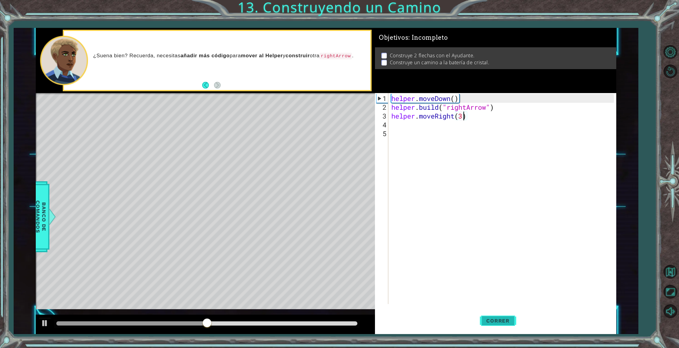
click at [495, 317] on button "Correr" at bounding box center [498, 321] width 36 height 24
click at [398, 125] on div "helper . moveDown ( ) helper . build ( "rightArrow" ) helper . moveRight ( 3 )" at bounding box center [503, 208] width 227 height 228
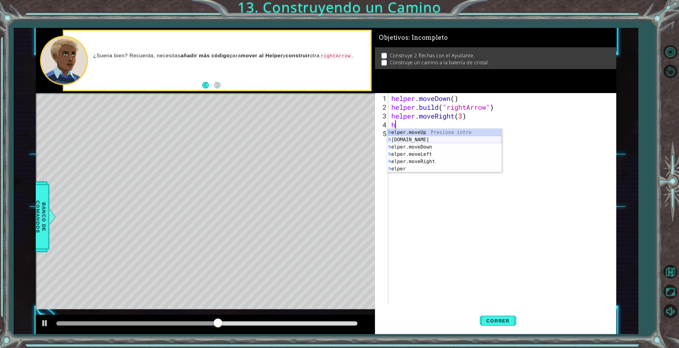
click at [427, 142] on div "h elper.moveUp Presiona intro h [DOMAIN_NAME] Presiona intro h elper.moveDown P…" at bounding box center [444, 158] width 115 height 58
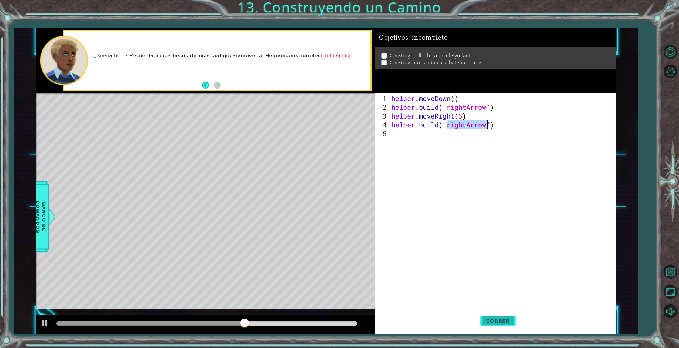
type textarea "[DOMAIN_NAME]("rightArrow")"
click at [495, 321] on span "Correr" at bounding box center [497, 321] width 35 height 6
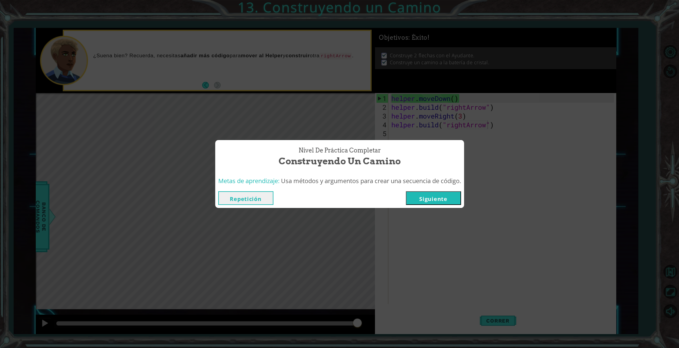
click at [451, 191] on button "Siguiente" at bounding box center [433, 198] width 55 height 14
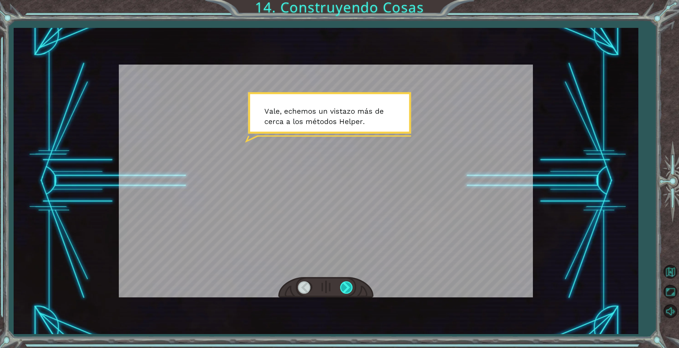
click at [350, 287] on div at bounding box center [347, 287] width 14 height 12
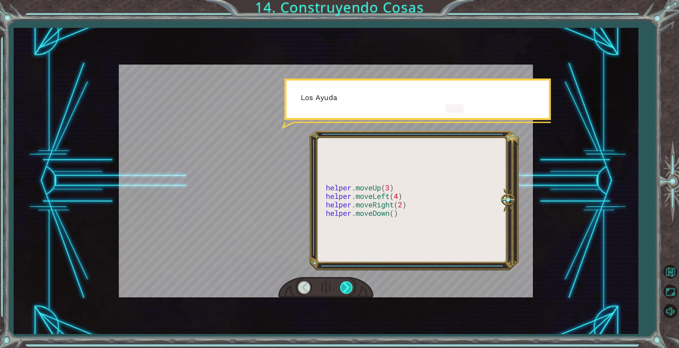
click at [350, 287] on div at bounding box center [347, 287] width 14 height 12
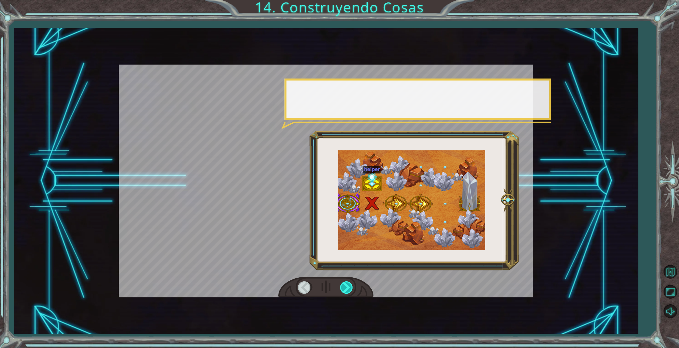
click at [350, 287] on div at bounding box center [347, 287] width 14 height 12
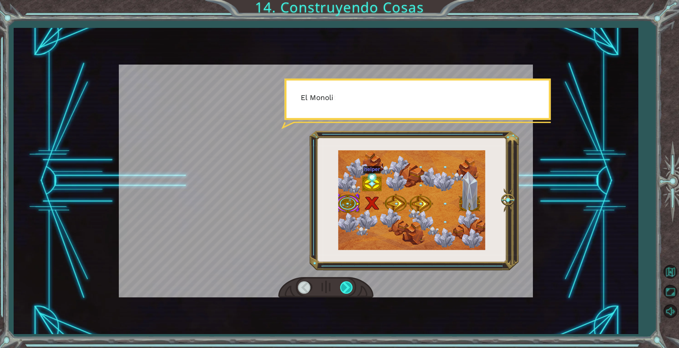
click at [350, 287] on div at bounding box center [347, 287] width 14 height 12
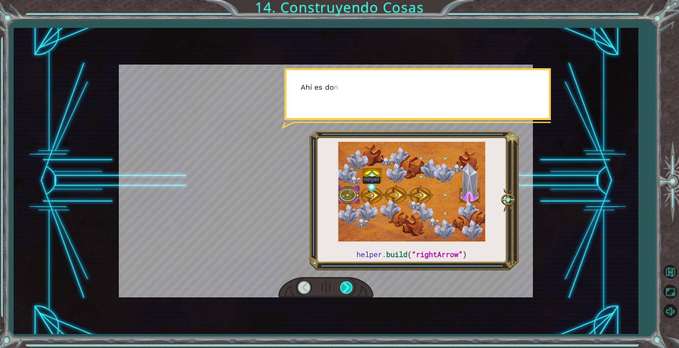
click at [350, 287] on div at bounding box center [347, 287] width 14 height 12
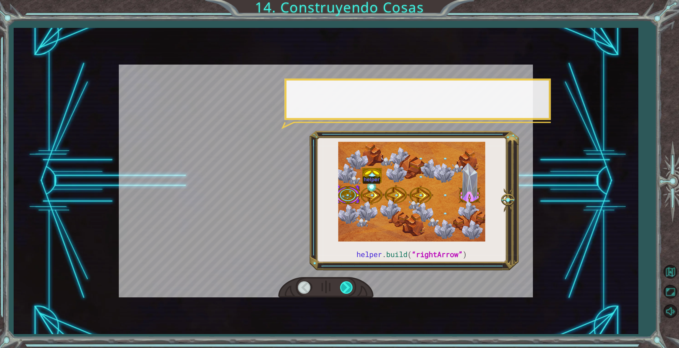
click at [350, 287] on div at bounding box center [347, 287] width 14 height 12
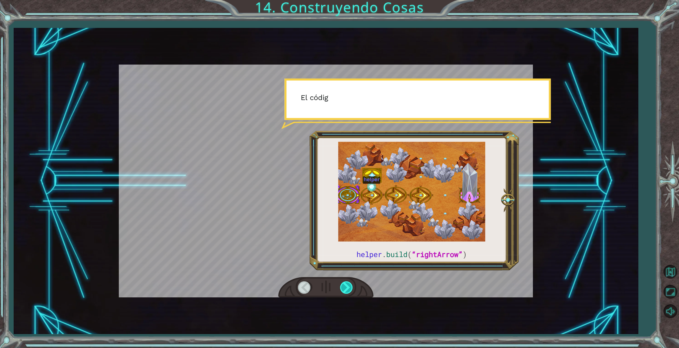
click at [350, 287] on div at bounding box center [347, 287] width 14 height 12
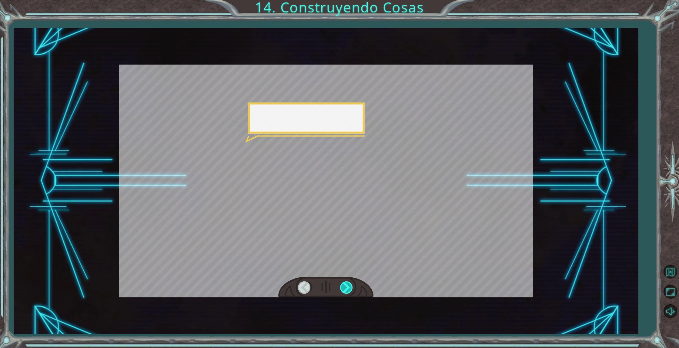
click at [350, 287] on div at bounding box center [347, 287] width 14 height 12
click at [350, 288] on div at bounding box center [347, 287] width 14 height 12
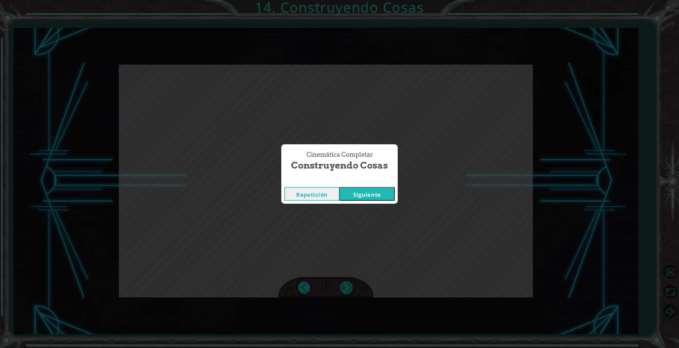
click at [350, 288] on div "Cinemática Completar Construyendo Cosas Repetición [GEOGRAPHIC_DATA]" at bounding box center [339, 174] width 679 height 348
click at [362, 201] on div "Repetición [GEOGRAPHIC_DATA]" at bounding box center [339, 194] width 116 height 20
click at [364, 195] on button "Siguiente" at bounding box center [366, 194] width 55 height 14
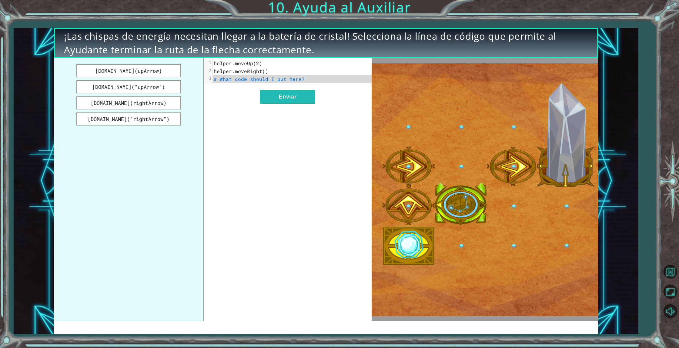
click at [401, 245] on img at bounding box center [485, 189] width 226 height 253
click at [288, 96] on button "Enviar" at bounding box center [287, 97] width 55 height 14
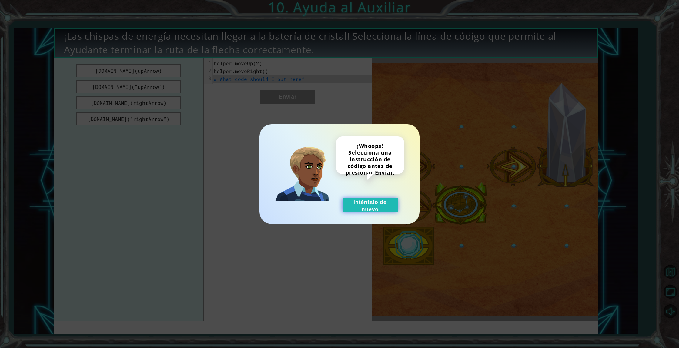
click at [382, 208] on button "Inténtalo de nuevo" at bounding box center [369, 205] width 55 height 14
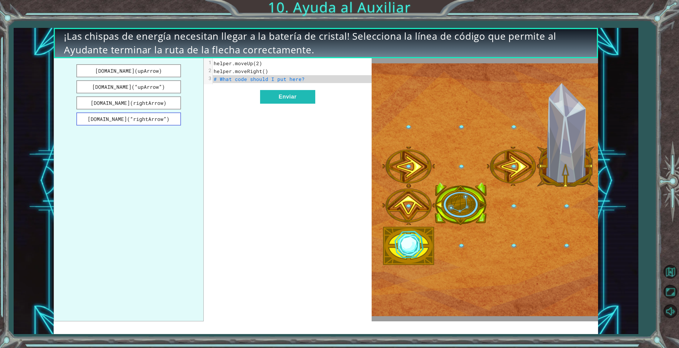
drag, startPoint x: 152, startPoint y: 120, endPoint x: 169, endPoint y: 124, distance: 18.1
click at [185, 127] on ul "[DOMAIN_NAME](upArrow) [DOMAIN_NAME](“upArrow”) [DOMAIN_NAME](rightArrow) [DOMA…" at bounding box center [129, 189] width 150 height 263
drag, startPoint x: 149, startPoint y: 75, endPoint x: 168, endPoint y: 75, distance: 18.8
click at [168, 75] on button "[DOMAIN_NAME](upArrow)" at bounding box center [128, 70] width 105 height 13
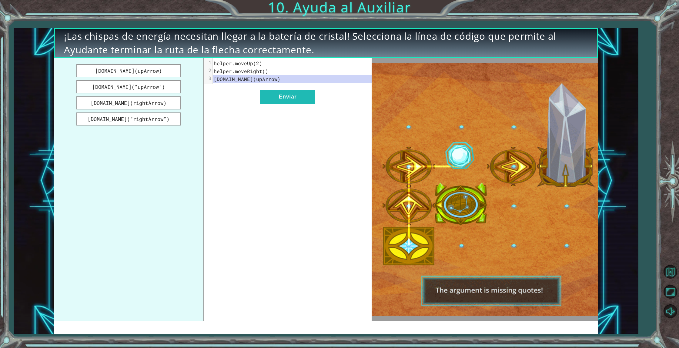
drag, startPoint x: 178, startPoint y: 73, endPoint x: 278, endPoint y: 112, distance: 107.2
click at [278, 113] on div "[DOMAIN_NAME](upArrow) [DOMAIN_NAME](“upArrow”) [DOMAIN_NAME](rightArrow) [DOMA…" at bounding box center [213, 189] width 318 height 263
drag, startPoint x: 243, startPoint y: 70, endPoint x: 242, endPoint y: 63, distance: 6.4
click at [244, 65] on div "1 helper.moveUp(2) 2 helper.moveRight() 3 [DOMAIN_NAME](upArrow)" at bounding box center [292, 71] width 159 height 24
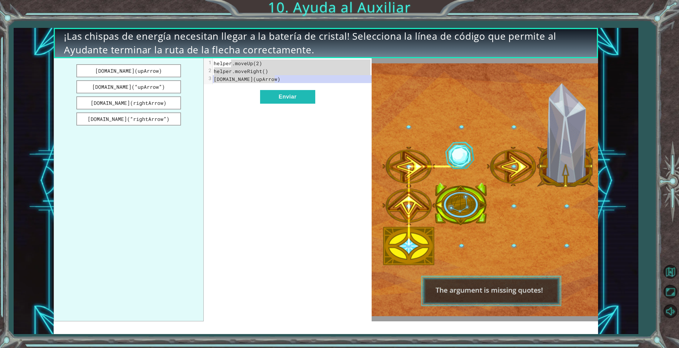
drag, startPoint x: 230, startPoint y: 63, endPoint x: 484, endPoint y: 160, distance: 272.1
click at [459, 117] on div "[DOMAIN_NAME](upArrow) [DOMAIN_NAME](“upArrow”) [DOMAIN_NAME](rightArrow) [DOMA…" at bounding box center [326, 189] width 544 height 263
click at [484, 291] on img at bounding box center [485, 189] width 226 height 253
click at [211, 203] on div "x 1 helper.moveUp(2) 2 helper.moveRight() 3 [DOMAIN_NAME](upArrow) Enviar" at bounding box center [288, 189] width 168 height 263
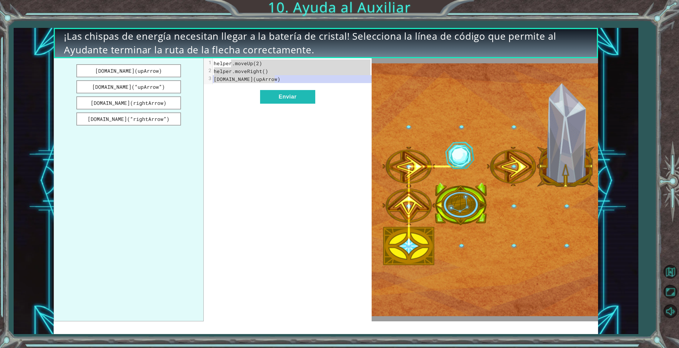
click at [203, 198] on div "[DOMAIN_NAME](upArrow) [DOMAIN_NAME](“upArrow”) [DOMAIN_NAME](rightArrow) [DOMA…" at bounding box center [213, 189] width 318 height 263
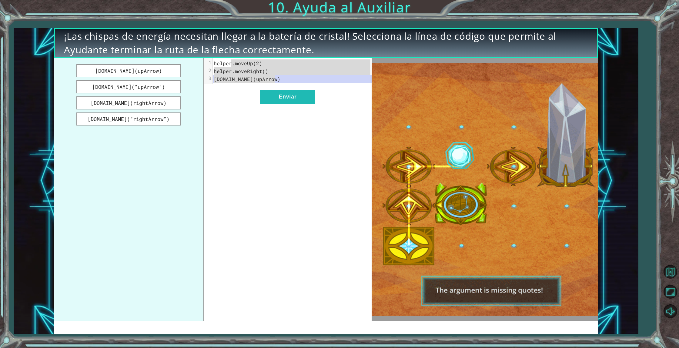
click at [149, 188] on ul "[DOMAIN_NAME](upArrow) [DOMAIN_NAME](“upArrow”) [DOMAIN_NAME](rightArrow) [DOMA…" at bounding box center [129, 189] width 150 height 263
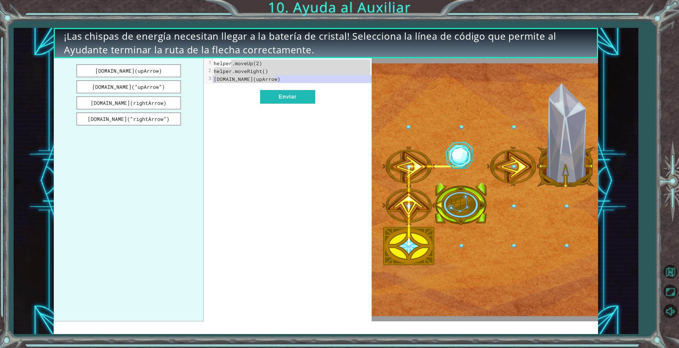
click at [150, 188] on ul "[DOMAIN_NAME](upArrow) [DOMAIN_NAME](“upArrow”) [DOMAIN_NAME](rightArrow) [DOMA…" at bounding box center [129, 189] width 150 height 263
drag, startPoint x: 150, startPoint y: 187, endPoint x: 122, endPoint y: 115, distance: 76.9
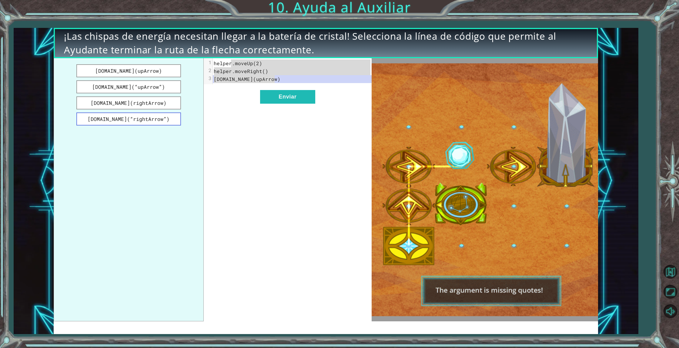
click at [122, 116] on ul "[DOMAIN_NAME](upArrow) [DOMAIN_NAME](“upArrow”) [DOMAIN_NAME](rightArrow) [DOMA…" at bounding box center [129, 189] width 150 height 263
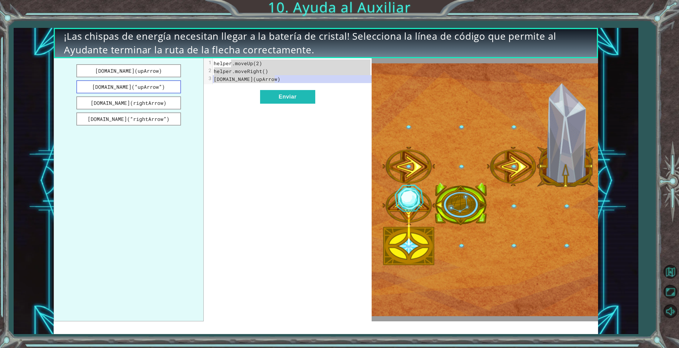
drag, startPoint x: 126, startPoint y: 110, endPoint x: 146, endPoint y: 86, distance: 31.4
click at [144, 87] on ul "[DOMAIN_NAME](upArrow) [DOMAIN_NAME](“upArrow”) [DOMAIN_NAME](rightArrow) [DOMA…" at bounding box center [129, 189] width 150 height 263
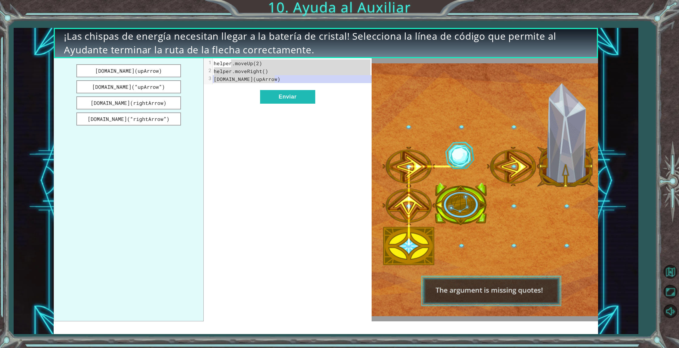
drag, startPoint x: 217, startPoint y: 88, endPoint x: 215, endPoint y: 85, distance: 4.0
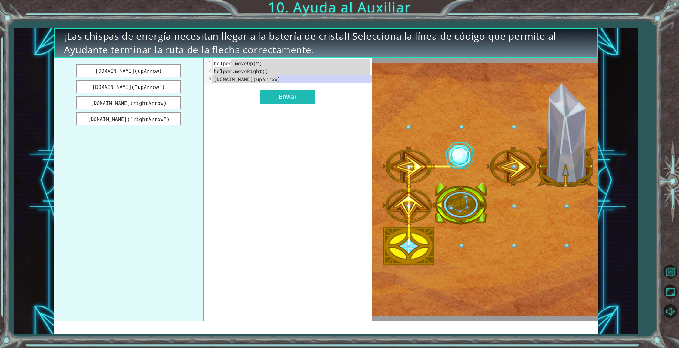
click at [216, 88] on div "x 1 helper.moveUp(2) 2 helper.moveRight() 3 [DOMAIN_NAME](upArrow) Enviar" at bounding box center [288, 189] width 168 height 263
click at [215, 85] on div "x 1 helper.moveUp(2) 2 helper.moveRight() 3 [DOMAIN_NAME](upArrow) Enviar" at bounding box center [288, 189] width 168 height 263
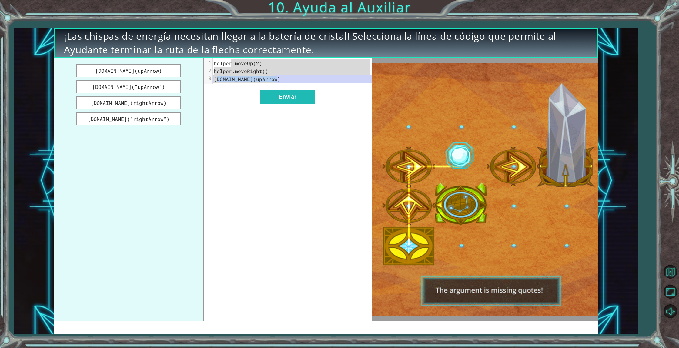
drag, startPoint x: 215, startPoint y: 81, endPoint x: 216, endPoint y: 75, distance: 5.5
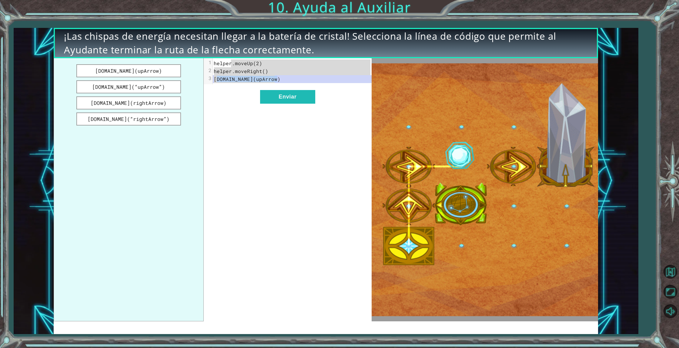
click at [215, 76] on div "x 1 helper.moveUp(2) 2 helper.moveRight() 3 [DOMAIN_NAME](upArrow) Enviar" at bounding box center [288, 189] width 168 height 263
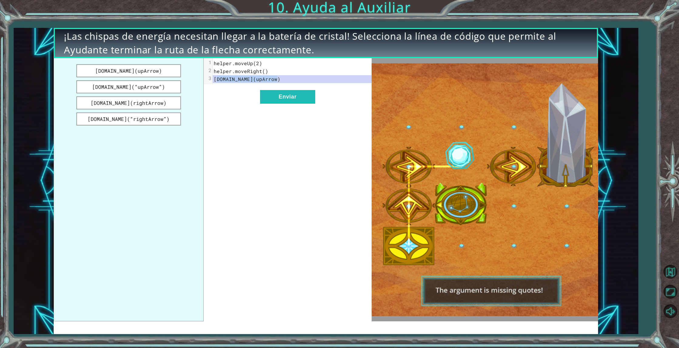
click at [216, 75] on pre "[DOMAIN_NAME](upArrow)" at bounding box center [292, 79] width 159 height 8
drag, startPoint x: 121, startPoint y: 89, endPoint x: 168, endPoint y: 88, distance: 47.0
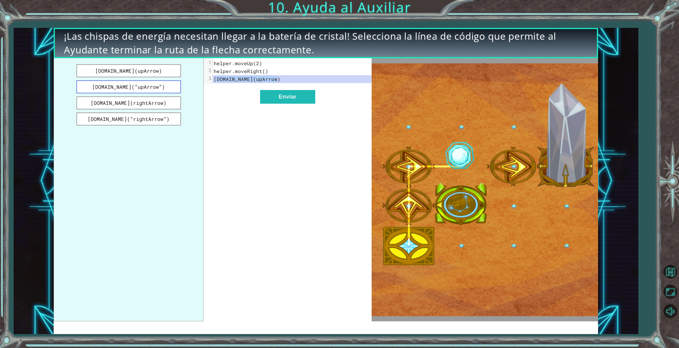
click at [168, 88] on button "[DOMAIN_NAME](“upArrow”)" at bounding box center [128, 86] width 105 height 13
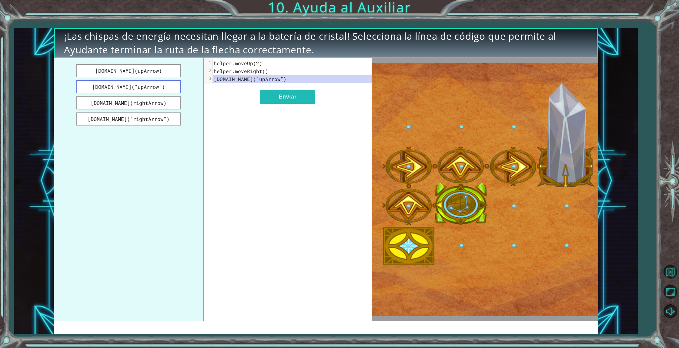
click at [168, 88] on button "[DOMAIN_NAME](“upArrow”)" at bounding box center [128, 86] width 105 height 13
click at [165, 100] on button "[DOMAIN_NAME](rightArrow)" at bounding box center [128, 102] width 105 height 13
click at [165, 101] on button "[DOMAIN_NAME](rightArrow)" at bounding box center [128, 102] width 105 height 13
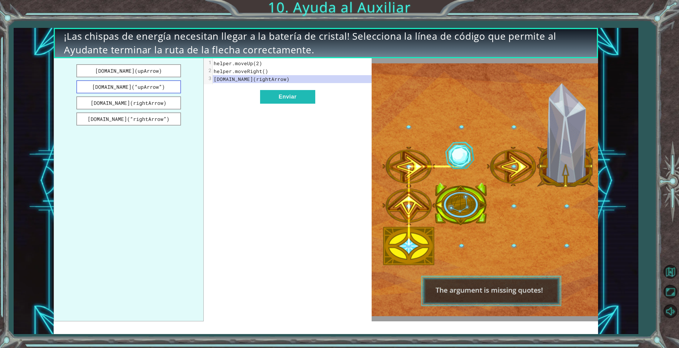
click at [152, 82] on button "[DOMAIN_NAME](“upArrow”)" at bounding box center [128, 86] width 105 height 13
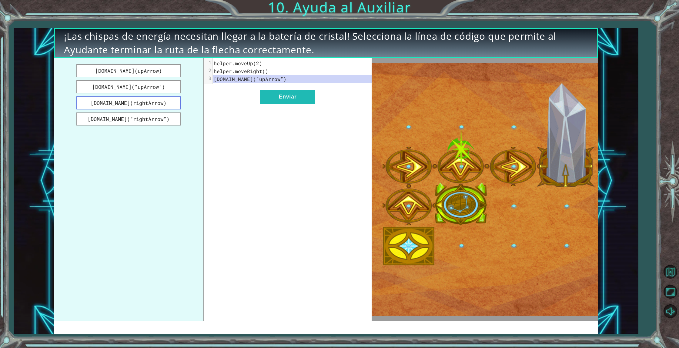
click at [155, 107] on button "[DOMAIN_NAME](rightArrow)" at bounding box center [128, 102] width 105 height 13
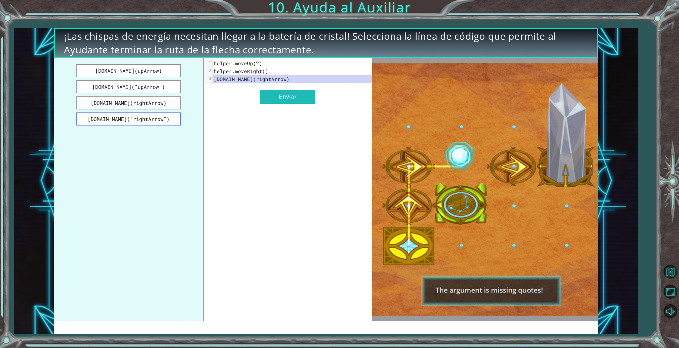
click at [157, 118] on button "[DOMAIN_NAME](“rightArrow”)" at bounding box center [128, 118] width 105 height 13
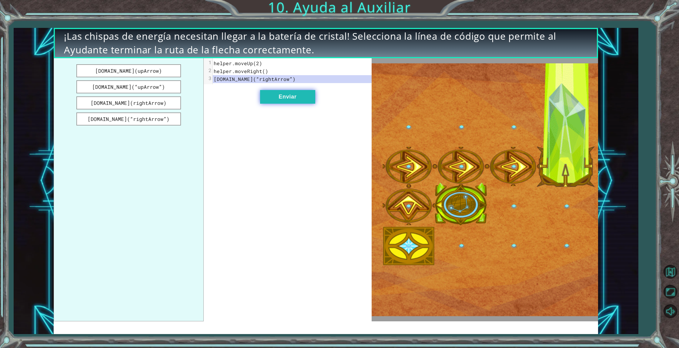
click at [294, 100] on button "Enviar" at bounding box center [287, 97] width 55 height 14
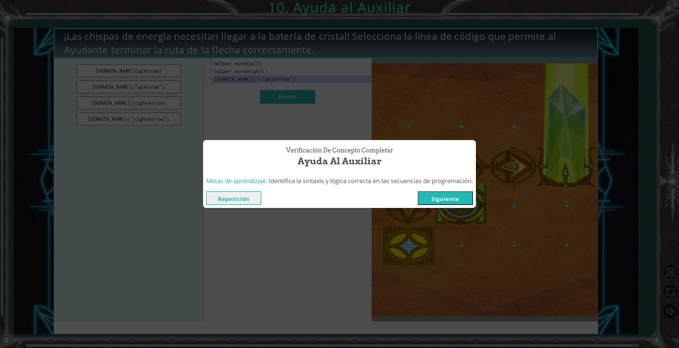
click at [434, 204] on button "Siguiente" at bounding box center [445, 198] width 55 height 14
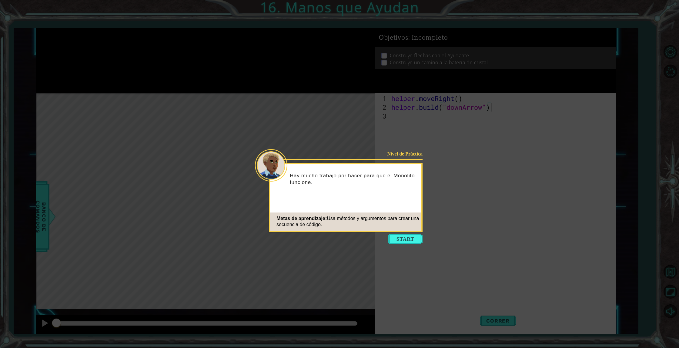
click at [408, 242] on button "Start" at bounding box center [405, 239] width 35 height 10
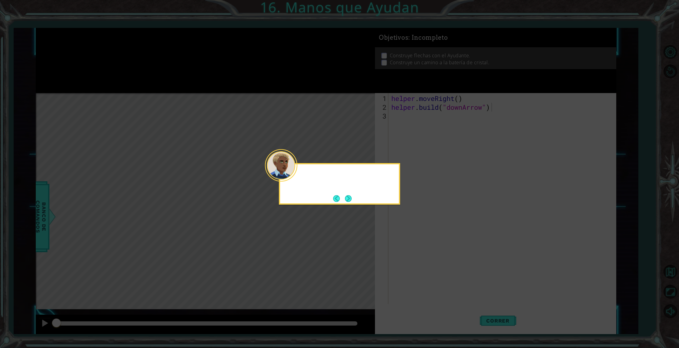
click at [408, 242] on icon at bounding box center [339, 174] width 679 height 348
click at [349, 201] on button "Next" at bounding box center [348, 198] width 7 height 7
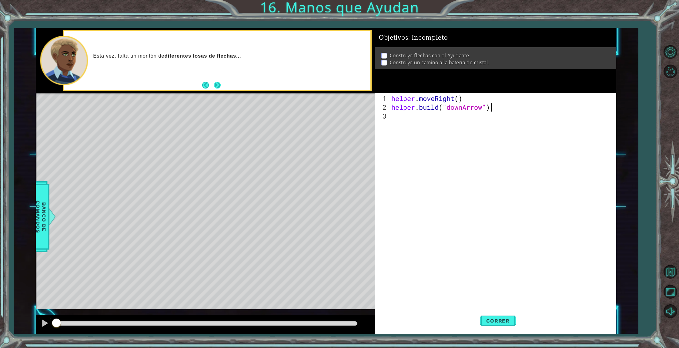
click at [217, 87] on button "Next" at bounding box center [217, 85] width 11 height 11
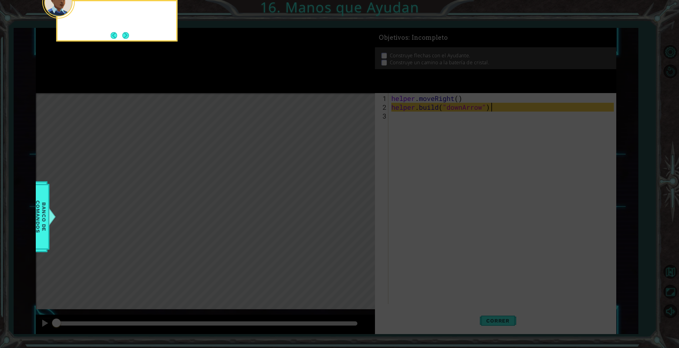
click at [217, 87] on icon at bounding box center [339, 51] width 679 height 591
click at [129, 34] on button "Next" at bounding box center [125, 35] width 10 height 10
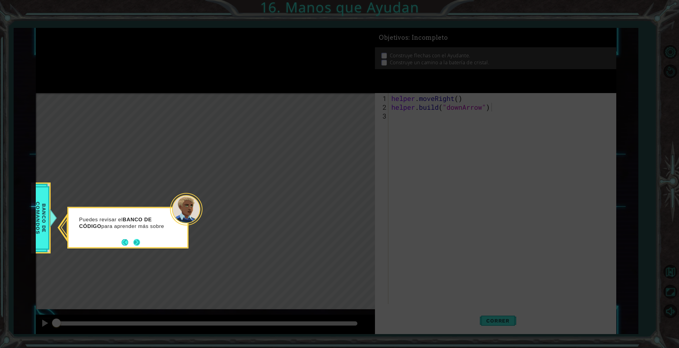
click at [135, 244] on button "Next" at bounding box center [137, 242] width 8 height 8
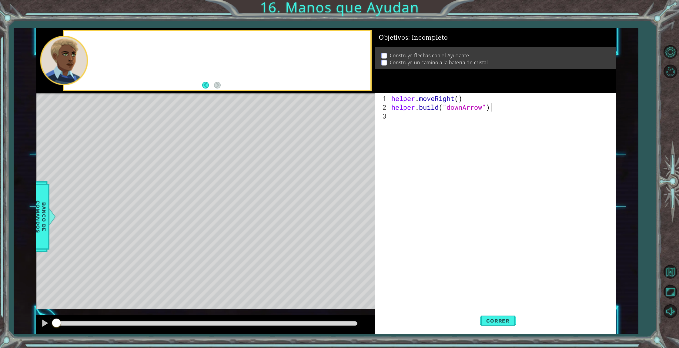
click at [135, 244] on div "Level Map" at bounding box center [176, 182] width 280 height 178
click at [503, 321] on span "Correr" at bounding box center [497, 321] width 35 height 6
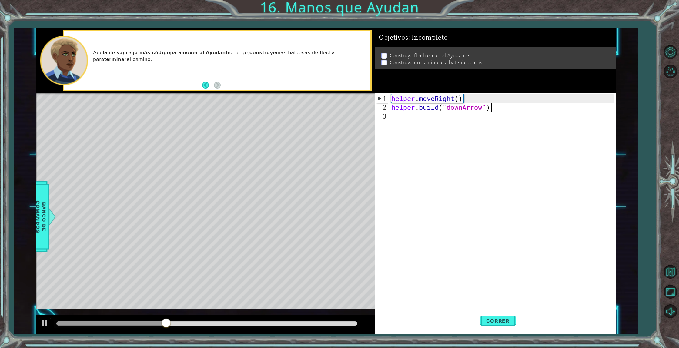
click at [390, 116] on div "[DOMAIN_NAME]("downArrow") 1 2 3 helper . moveRight ( ) helper . build ( "downA…" at bounding box center [494, 198] width 239 height 211
drag, startPoint x: 389, startPoint y: 117, endPoint x: 413, endPoint y: 101, distance: 28.7
click at [413, 101] on div "[DOMAIN_NAME]("downArrow") 1 2 3 helper . moveRight ( ) helper . build ( "downA…" at bounding box center [494, 198] width 239 height 211
click at [397, 114] on div "helper . moveRight ( ) helper . build ( "downArrow" )" at bounding box center [503, 208] width 227 height 228
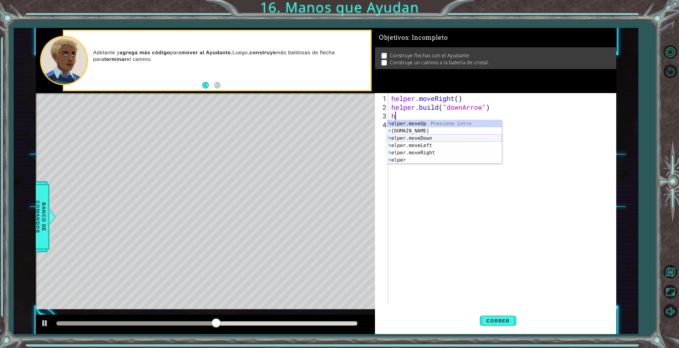
click at [432, 141] on div "h elper.moveUp Presiona intro h [DOMAIN_NAME] Presiona intro h elper.moveDown P…" at bounding box center [444, 149] width 115 height 58
type textarea "helper.moveDown(1)"
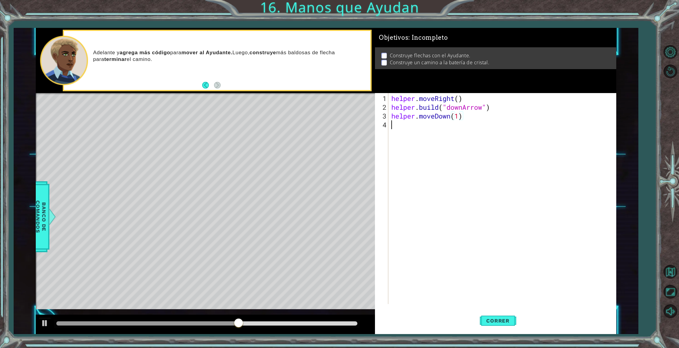
click at [394, 128] on div "helper . moveRight ( ) helper . build ( "downArrow" ) helper . moveDown ( 1 )" at bounding box center [503, 208] width 227 height 228
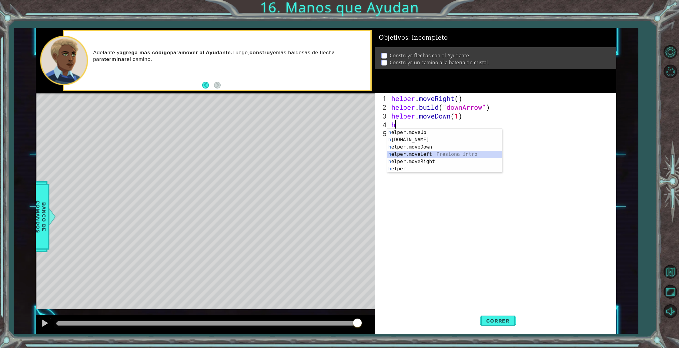
click at [406, 157] on div "h elper.moveUp Presiona intro h [DOMAIN_NAME] Presiona intro h elper.moveDown P…" at bounding box center [444, 158] width 115 height 58
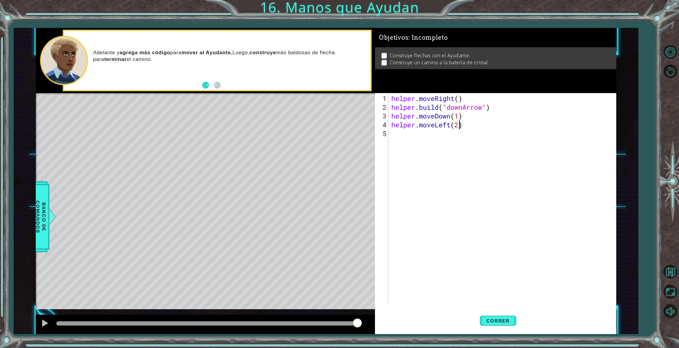
scroll to position [0, 3]
click at [498, 325] on button "Correr" at bounding box center [498, 321] width 36 height 24
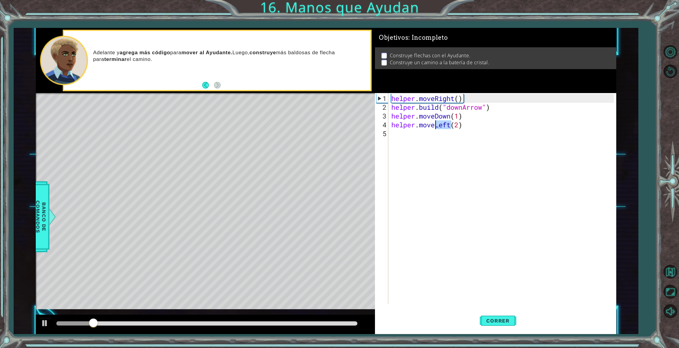
drag, startPoint x: 452, startPoint y: 127, endPoint x: 435, endPoint y: 128, distance: 16.7
click at [435, 128] on div "helper . moveRight ( ) helper . build ( "downArrow" ) helper . moveDown ( 1 ) h…" at bounding box center [503, 208] width 227 height 228
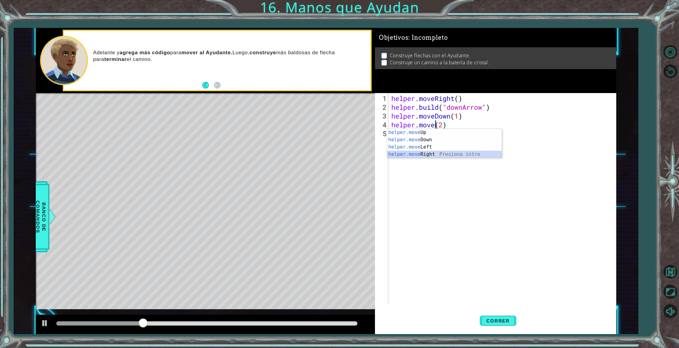
click at [433, 152] on div "helper.move Up Presiona intro helper.move Down Presiona intro helper.move Left …" at bounding box center [444, 151] width 115 height 44
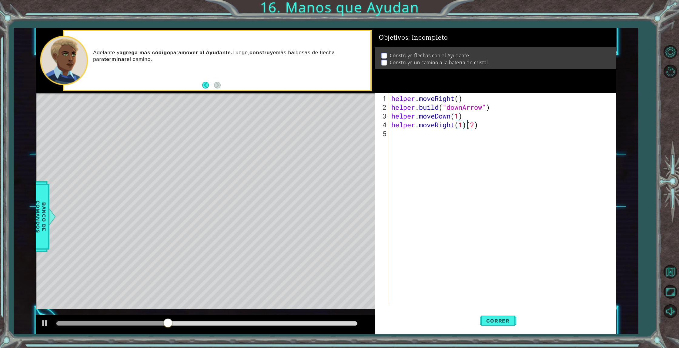
click at [467, 124] on div "helper . moveRight ( ) helper . build ( "downArrow" ) helper . moveDown ( 1 ) h…" at bounding box center [503, 208] width 227 height 228
drag, startPoint x: 465, startPoint y: 124, endPoint x: 455, endPoint y: 126, distance: 11.1
click at [455, 126] on div "helper . moveRight ( ) helper . build ( "downArrow" ) helper . moveDown ( 1 ) h…" at bounding box center [503, 208] width 227 height 228
type textarea "helper.moveRight(2)"
click at [503, 322] on span "Correr" at bounding box center [497, 321] width 35 height 6
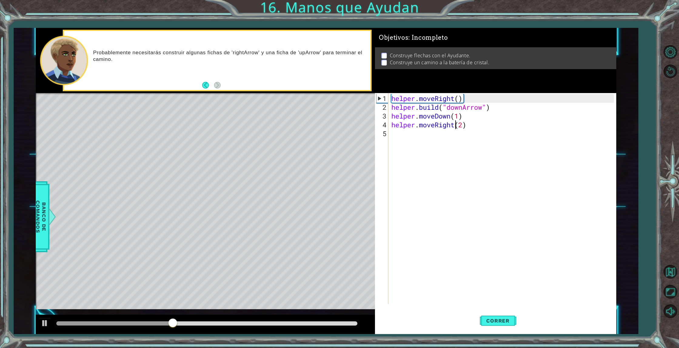
click at [457, 126] on div "helper . moveRight ( ) helper . build ( "downArrow" ) helper . moveDown ( 1 ) h…" at bounding box center [503, 208] width 227 height 228
click at [403, 136] on div "helper . moveRight ( ) helper . build ( "downArrow" ) helper . moveDown ( 1 ) h…" at bounding box center [503, 208] width 227 height 228
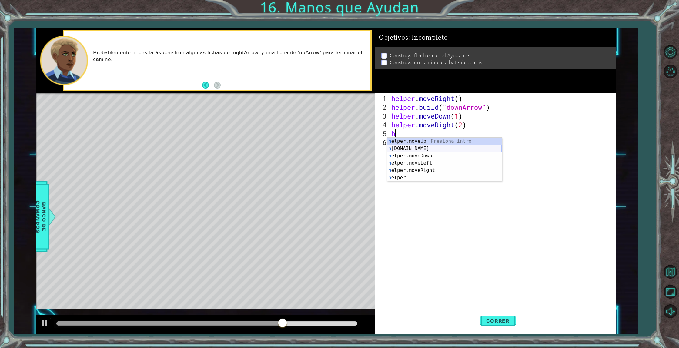
click at [412, 149] on div "h elper.moveUp Presiona intro h [DOMAIN_NAME] Presiona intro h elper.moveDown P…" at bounding box center [444, 167] width 115 height 58
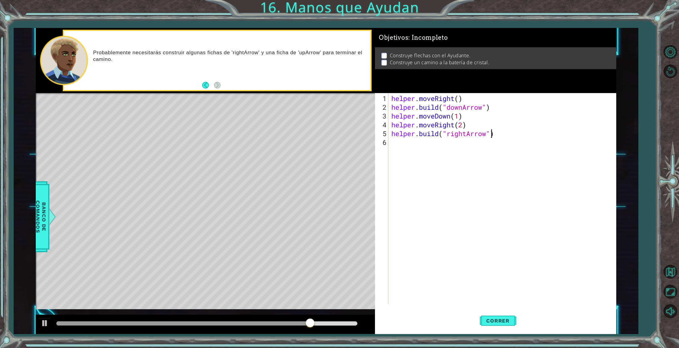
click at [492, 135] on div "helper . moveRight ( ) helper . build ( "downArrow" ) helper . moveDown ( 1 ) h…" at bounding box center [503, 208] width 227 height 228
click at [488, 136] on div "helper . moveRight ( ) helper . build ( "downArrow" ) helper . moveDown ( 1 ) h…" at bounding box center [503, 208] width 227 height 228
type textarea "[DOMAIN_NAME]("rightArrow3")"
click at [488, 139] on div "helper . moveRight ( ) helper . build ( "downArrow" ) helper . moveDown ( 1 ) h…" at bounding box center [503, 208] width 227 height 228
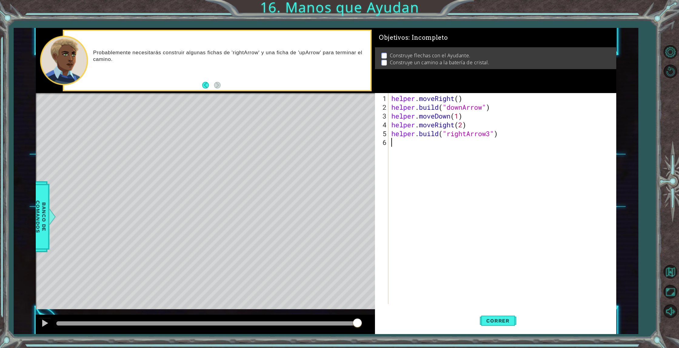
scroll to position [0, 0]
click at [486, 134] on div "helper . moveRight ( ) helper . build ( "downArrow" ) helper . moveDown ( 1 ) h…" at bounding box center [503, 208] width 227 height 228
click at [498, 321] on span "Correr" at bounding box center [497, 321] width 35 height 6
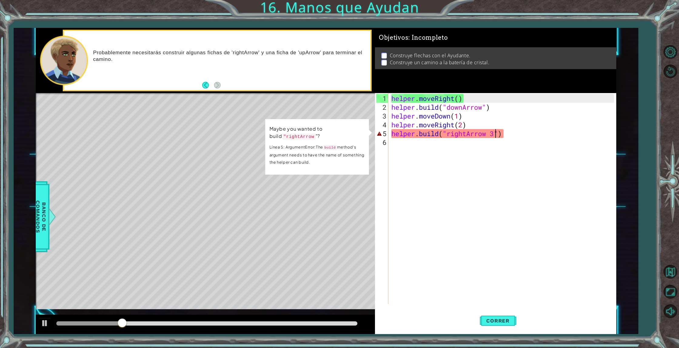
click at [497, 132] on div "helper . moveRight ( ) helper . build ( "downArrow" ) helper . moveDown ( 1 ) h…" at bounding box center [503, 208] width 227 height 228
type textarea "[DOMAIN_NAME]("rightArrow ")"
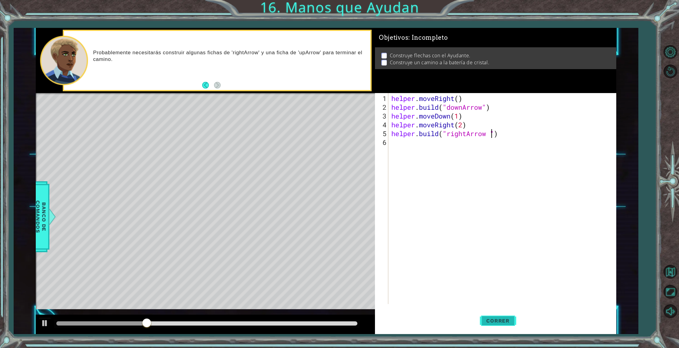
drag, startPoint x: 497, startPoint y: 321, endPoint x: 494, endPoint y: 321, distance: 3.3
click at [496, 321] on span "Correr" at bounding box center [497, 321] width 35 height 6
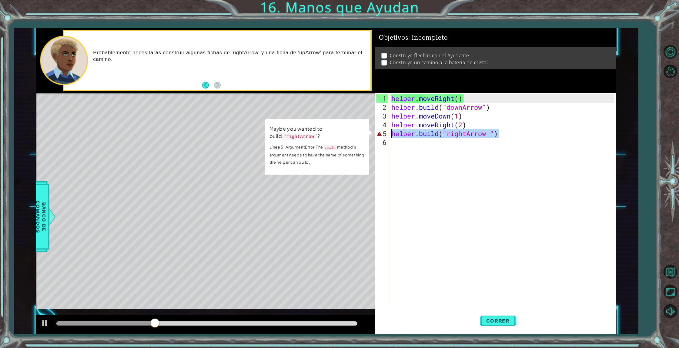
drag, startPoint x: 504, startPoint y: 135, endPoint x: 368, endPoint y: 137, distance: 136.1
click at [368, 137] on div "1 ההההההההההההההההההההההההההההההההההההההההההההההההההההההההההההההההההההההההההההה…" at bounding box center [326, 181] width 580 height 306
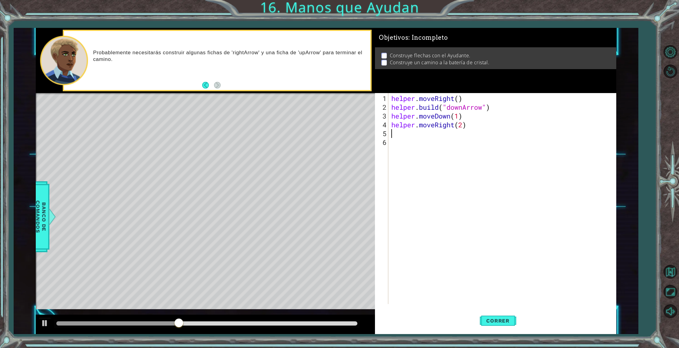
click at [463, 126] on div "helper . moveRight ( ) helper . build ( "downArrow" ) helper . moveDown ( 1 ) h…" at bounding box center [503, 208] width 227 height 228
type textarea "helper.moveRight()"
click at [388, 135] on div "5" at bounding box center [382, 133] width 12 height 9
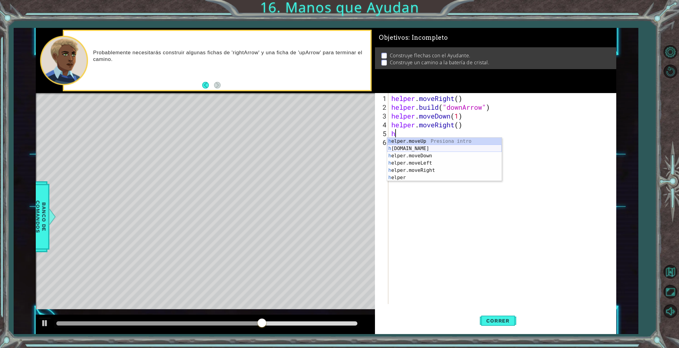
click at [408, 149] on div "h elper.moveUp Presiona intro h [DOMAIN_NAME] Presiona intro h elper.moveDown P…" at bounding box center [444, 167] width 115 height 58
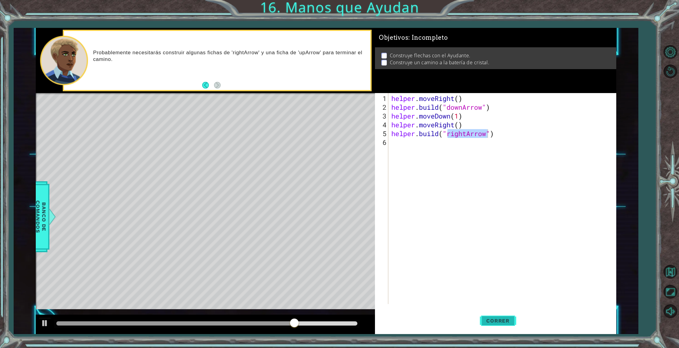
click at [494, 323] on span "Correr" at bounding box center [497, 321] width 35 height 6
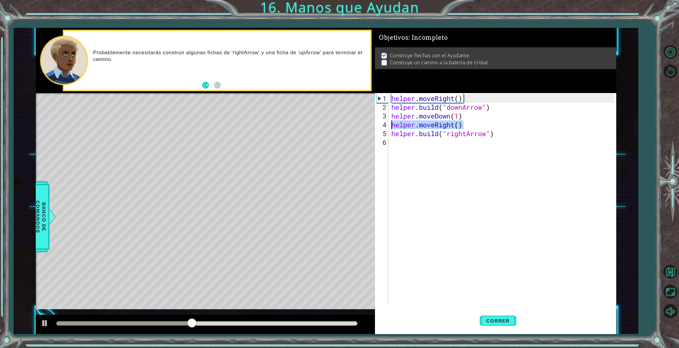
drag, startPoint x: 464, startPoint y: 126, endPoint x: 391, endPoint y: 126, distance: 73.0
click at [391, 126] on div "helper . moveRight ( ) helper . build ( "downArrow" ) helper . moveDown ( 1 ) h…" at bounding box center [503, 208] width 227 height 228
type textarea "helper.moveRight()"
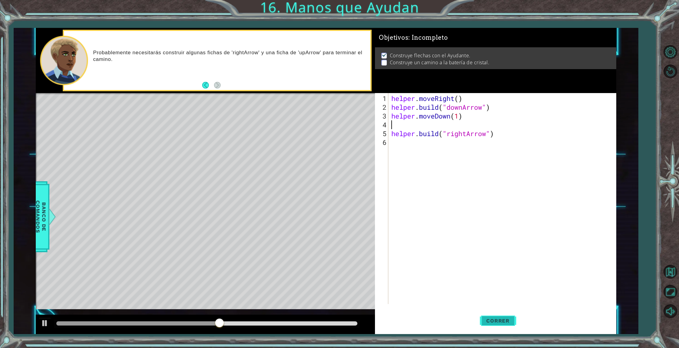
click at [497, 319] on span "Correr" at bounding box center [497, 321] width 35 height 6
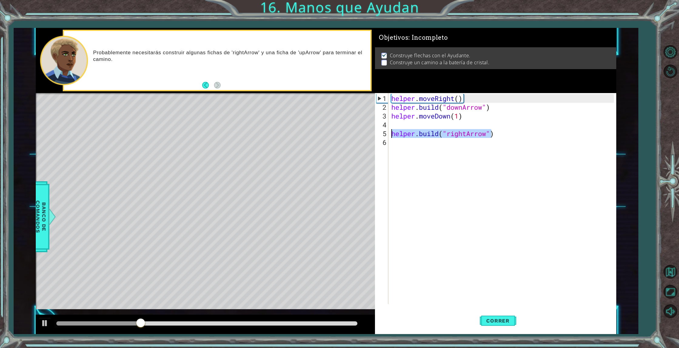
drag, startPoint x: 488, startPoint y: 135, endPoint x: 383, endPoint y: 130, distance: 105.6
click at [385, 134] on div "1 2 3 4 5 6 helper . moveRight ( ) helper . build ( "downArrow" ) helper . move…" at bounding box center [494, 198] width 239 height 211
type textarea "[DOMAIN_NAME]("rightArrow")"
click at [398, 123] on div "helper . moveRight ( ) helper . build ( "downArrow" ) helper . moveDown ( 1 ) h…" at bounding box center [503, 208] width 227 height 228
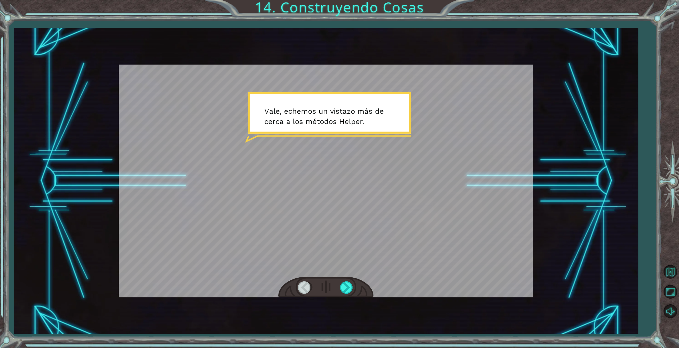
click at [231, 116] on div at bounding box center [326, 181] width 414 height 233
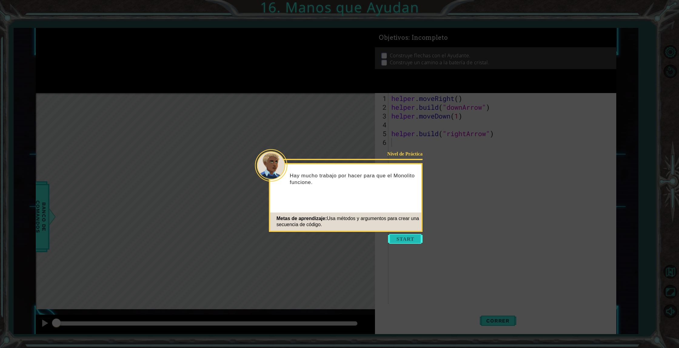
click at [406, 240] on button "Start" at bounding box center [405, 239] width 35 height 10
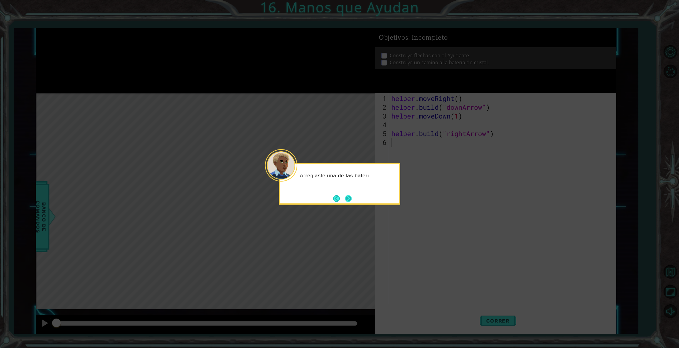
click at [346, 195] on button "Next" at bounding box center [348, 198] width 7 height 7
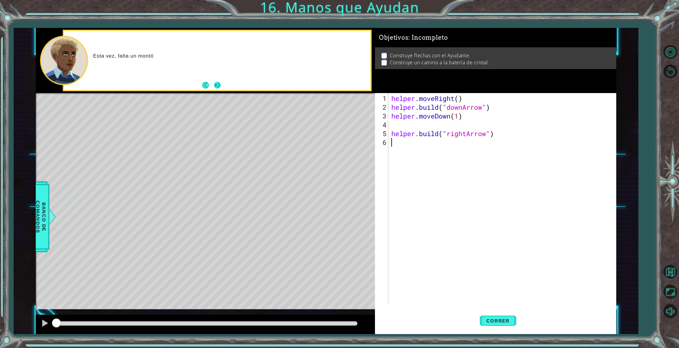
click at [214, 84] on button "Next" at bounding box center [217, 85] width 7 height 7
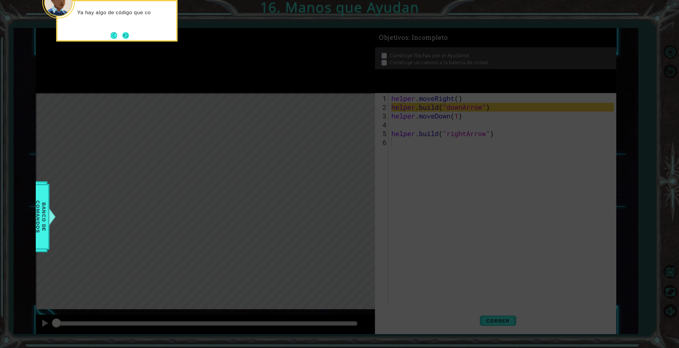
click at [128, 39] on button "Next" at bounding box center [125, 35] width 7 height 7
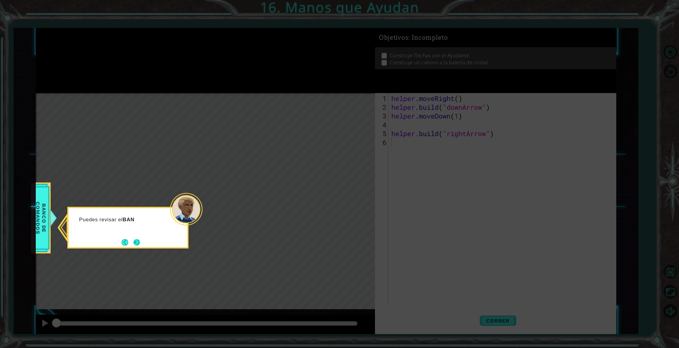
click at [135, 241] on button "Next" at bounding box center [137, 242] width 8 height 8
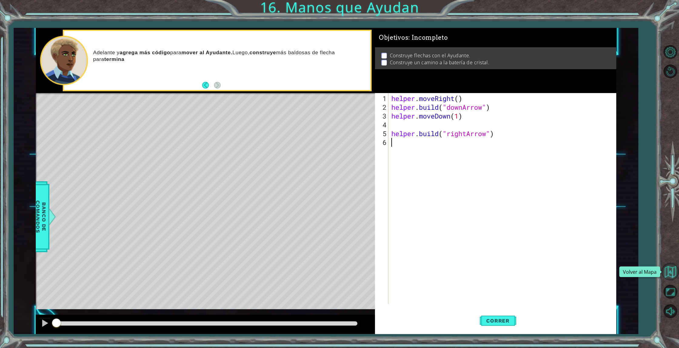
click at [671, 278] on button "Volver al Mapa" at bounding box center [670, 272] width 18 height 18
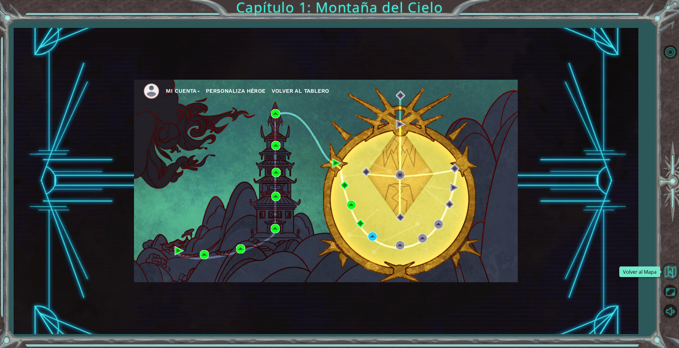
click at [674, 273] on button "Volver al Mapa" at bounding box center [670, 272] width 18 height 18
click at [150, 94] on img at bounding box center [151, 91] width 17 height 17
click at [188, 89] on button "Mi Cuenta" at bounding box center [183, 90] width 34 height 9
click at [190, 115] on button "Cerrar Sesión" at bounding box center [188, 113] width 37 height 7
